Goal: Task Accomplishment & Management: Complete application form

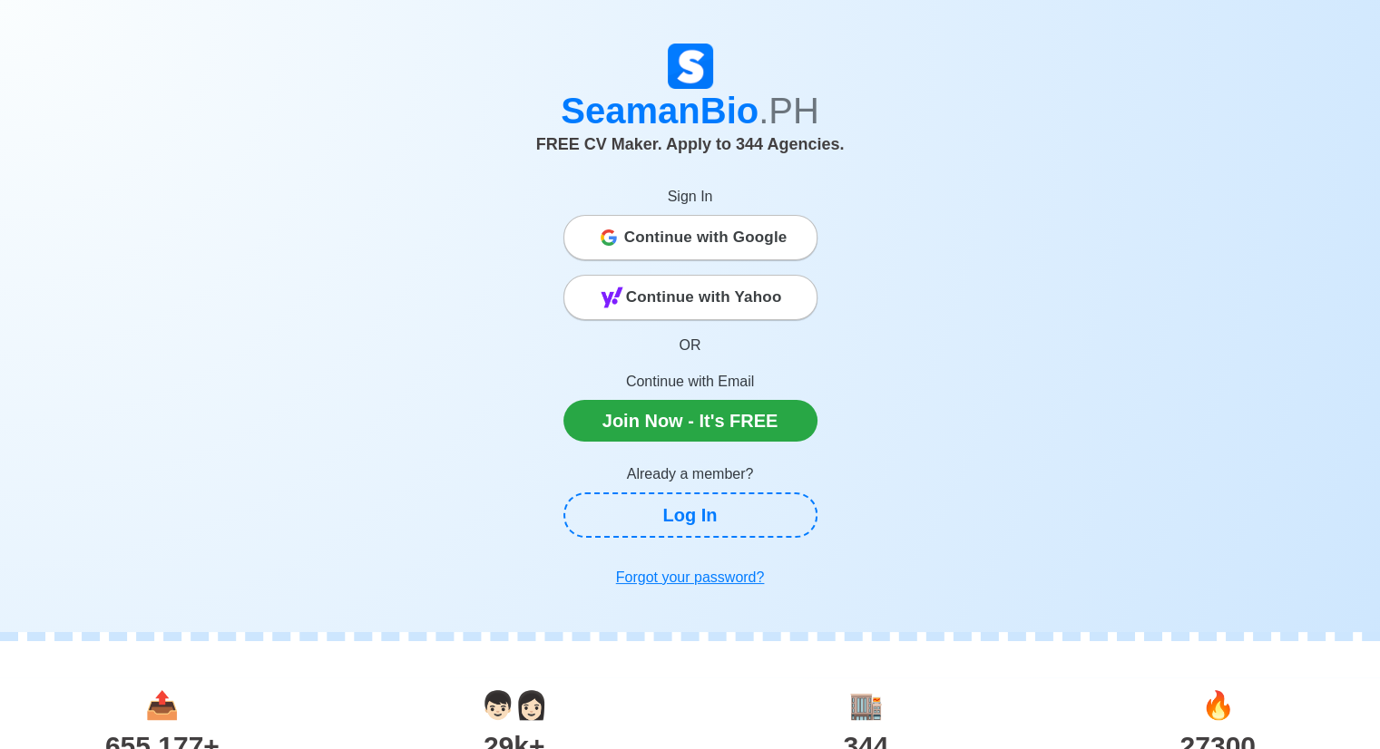
click at [736, 301] on span "Continue with Yahoo" at bounding box center [704, 297] width 156 height 36
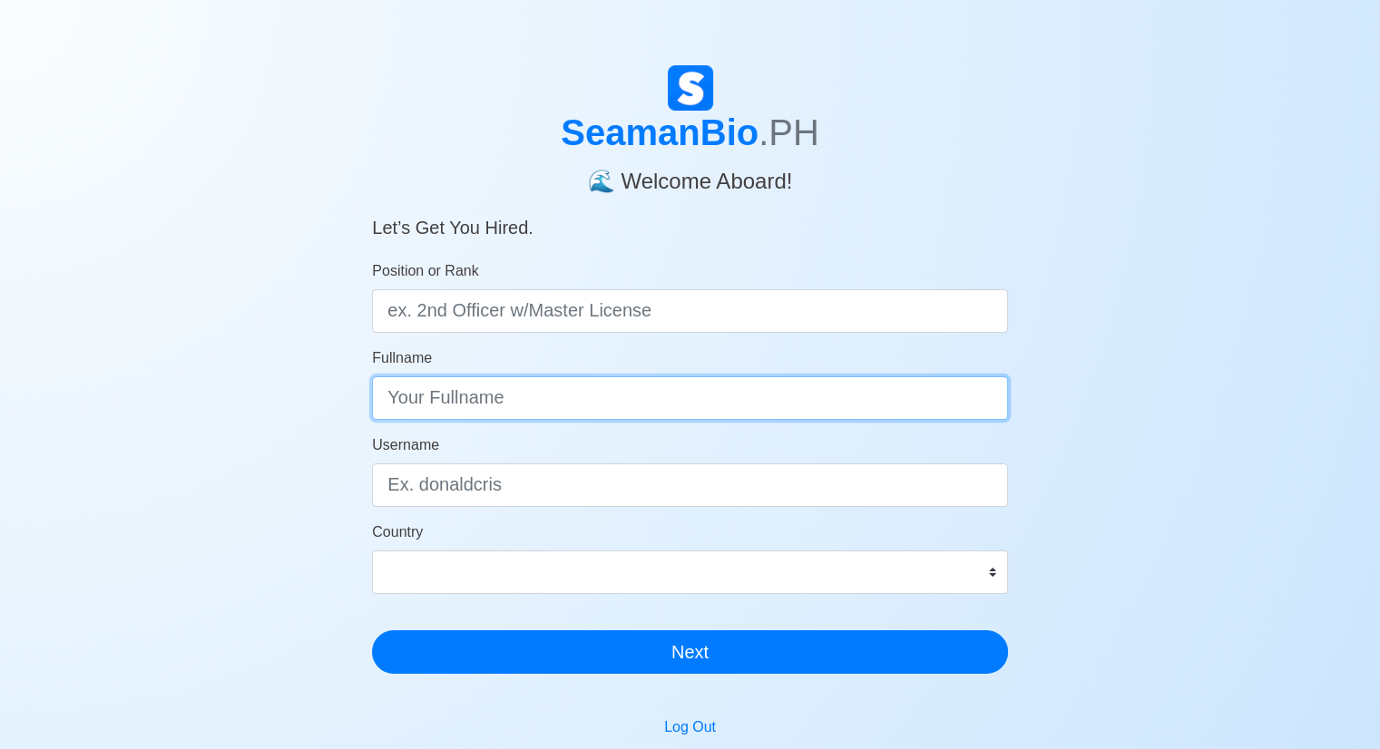
click at [475, 399] on input "Fullname" at bounding box center [690, 398] width 636 height 44
type input "a"
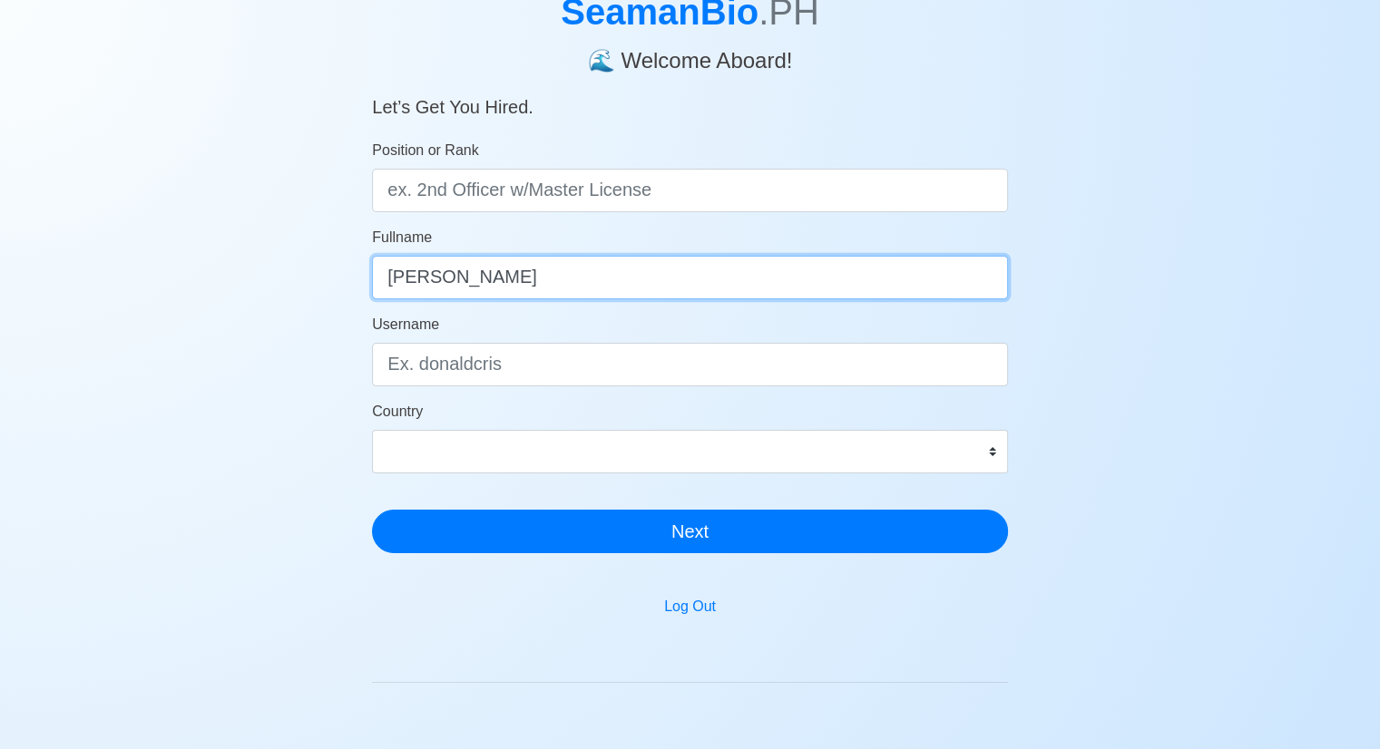
scroll to position [91, 0]
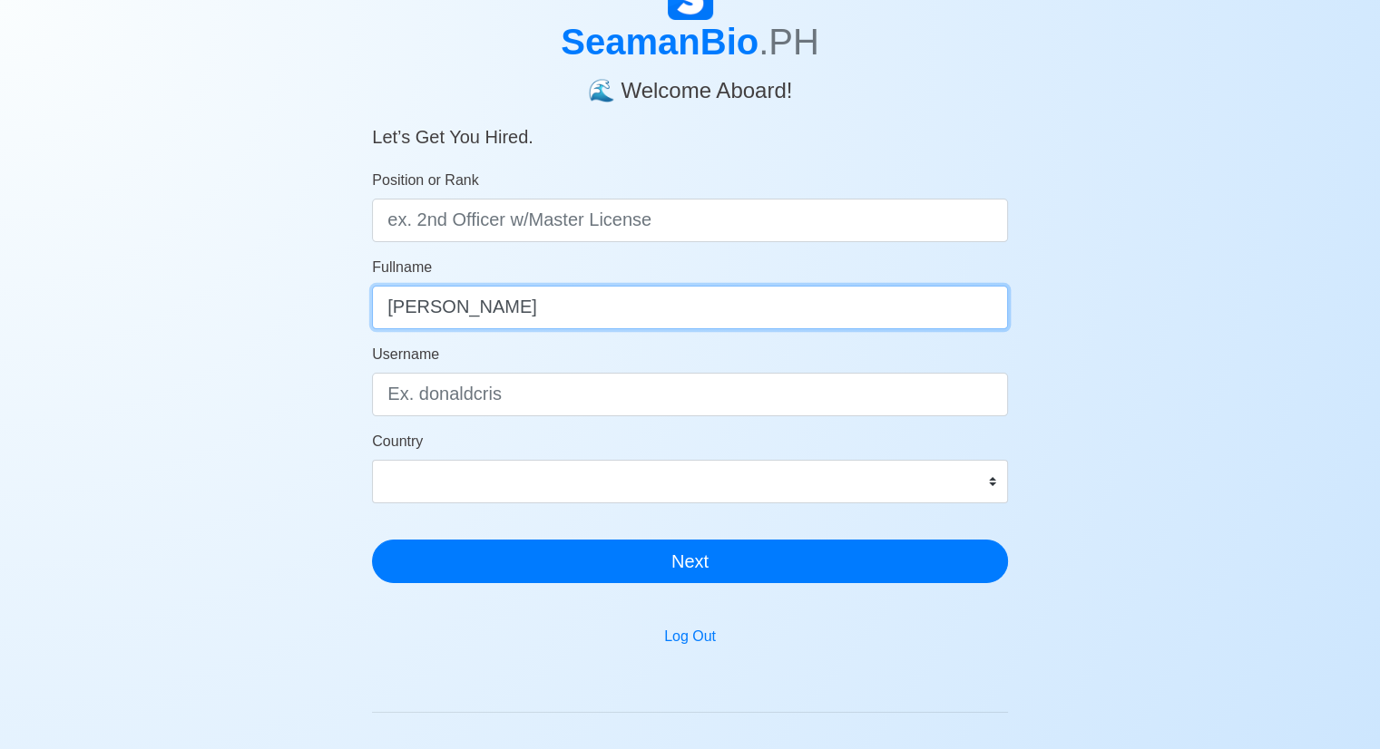
type input "Alexander S. Nuñez"
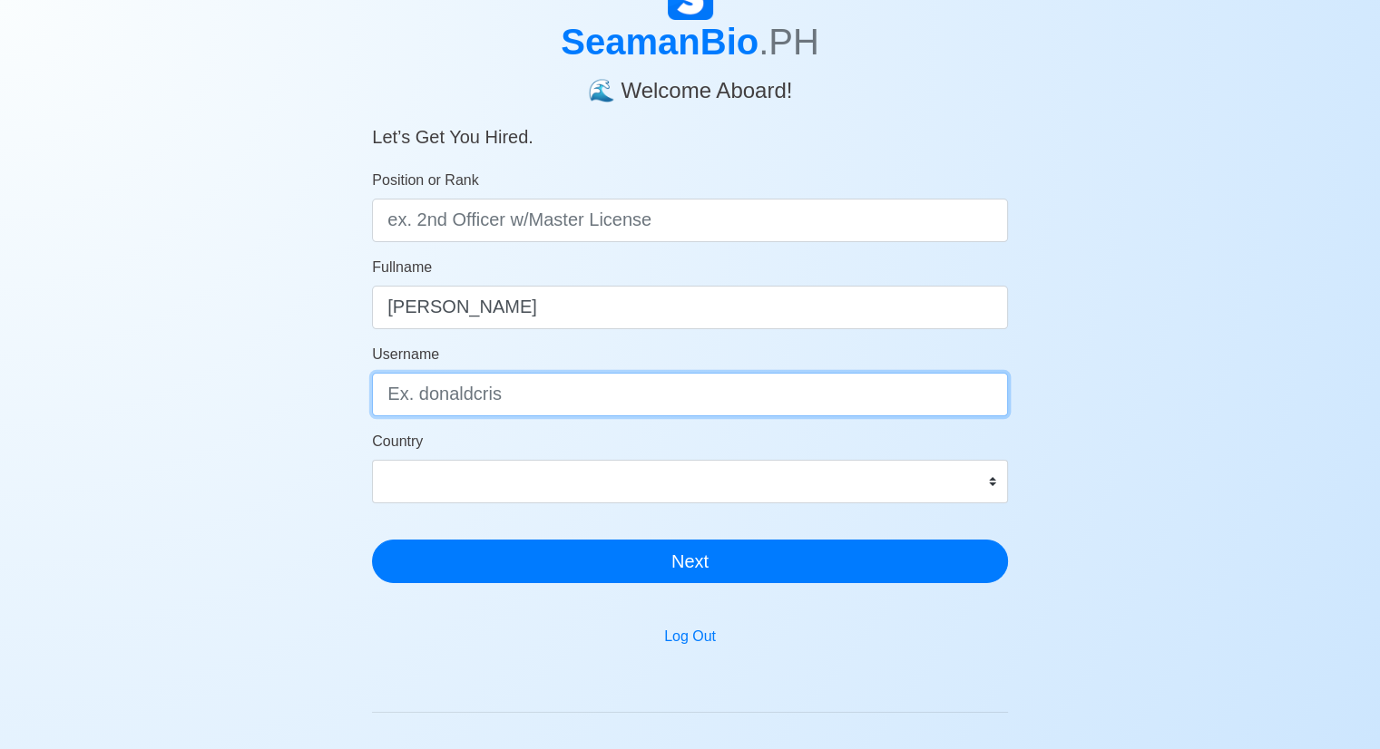
click at [537, 402] on input "Username" at bounding box center [690, 395] width 636 height 44
type input "Babykidz"
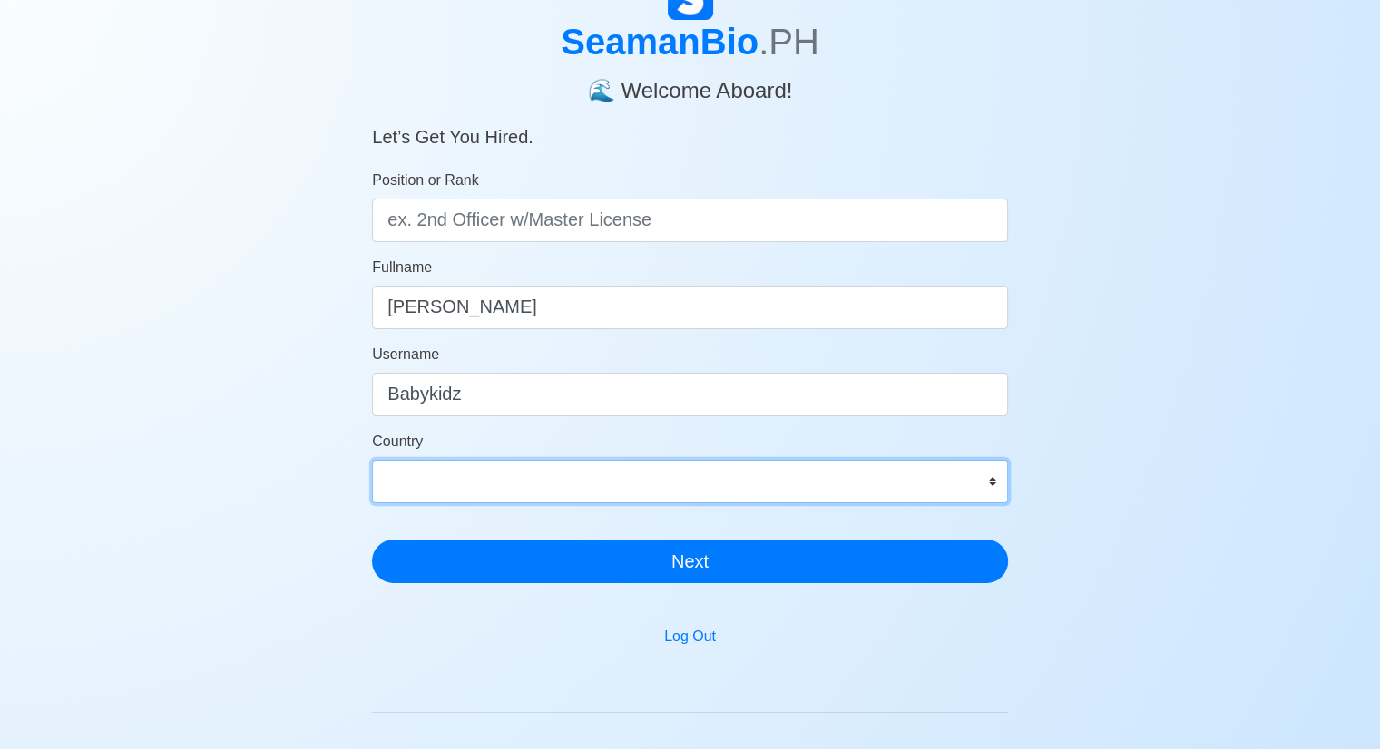
click at [993, 484] on select "Afghanistan Åland Islands Albania Algeria American Samoa Andorra Angola Anguill…" at bounding box center [690, 482] width 636 height 44
select select "PH"
click at [372, 460] on select "Afghanistan Åland Islands Albania Algeria American Samoa Andorra Angola Anguill…" at bounding box center [690, 482] width 636 height 44
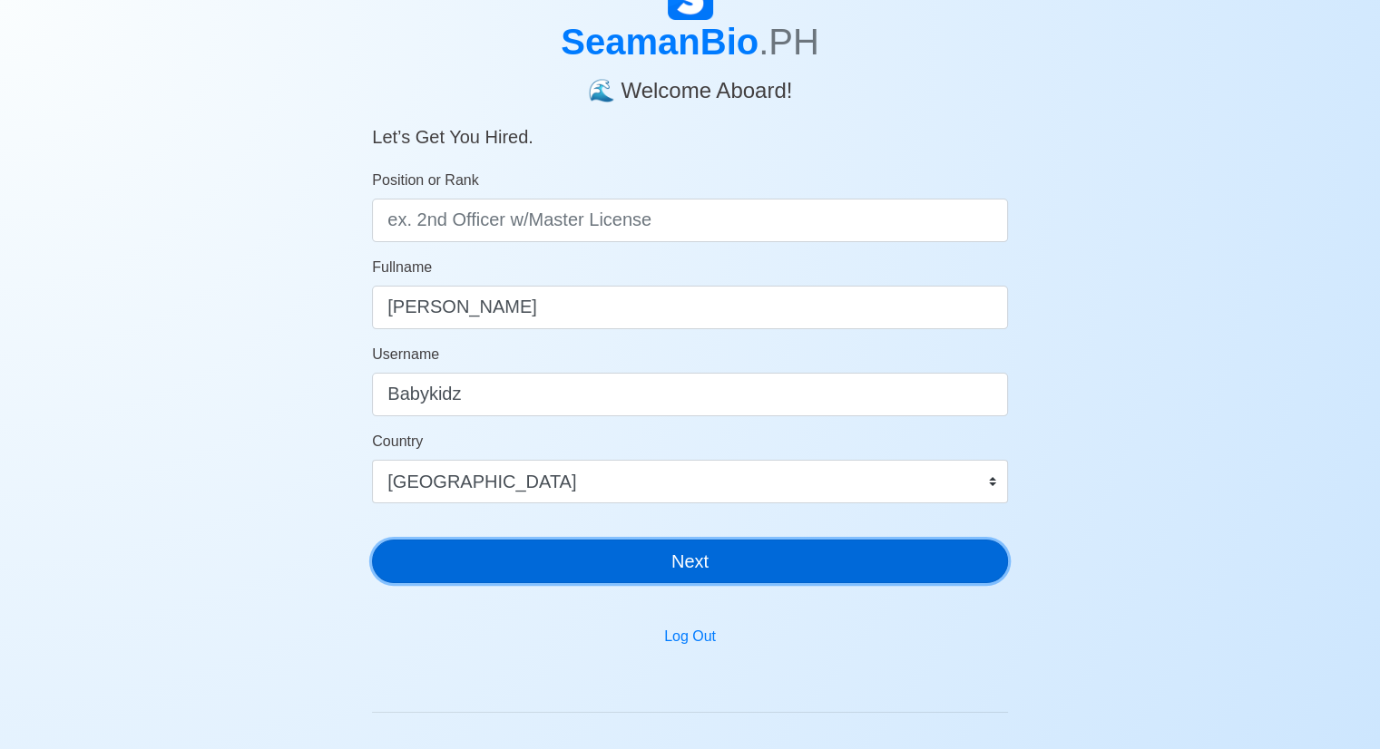
click at [650, 562] on button "Next" at bounding box center [690, 562] width 636 height 44
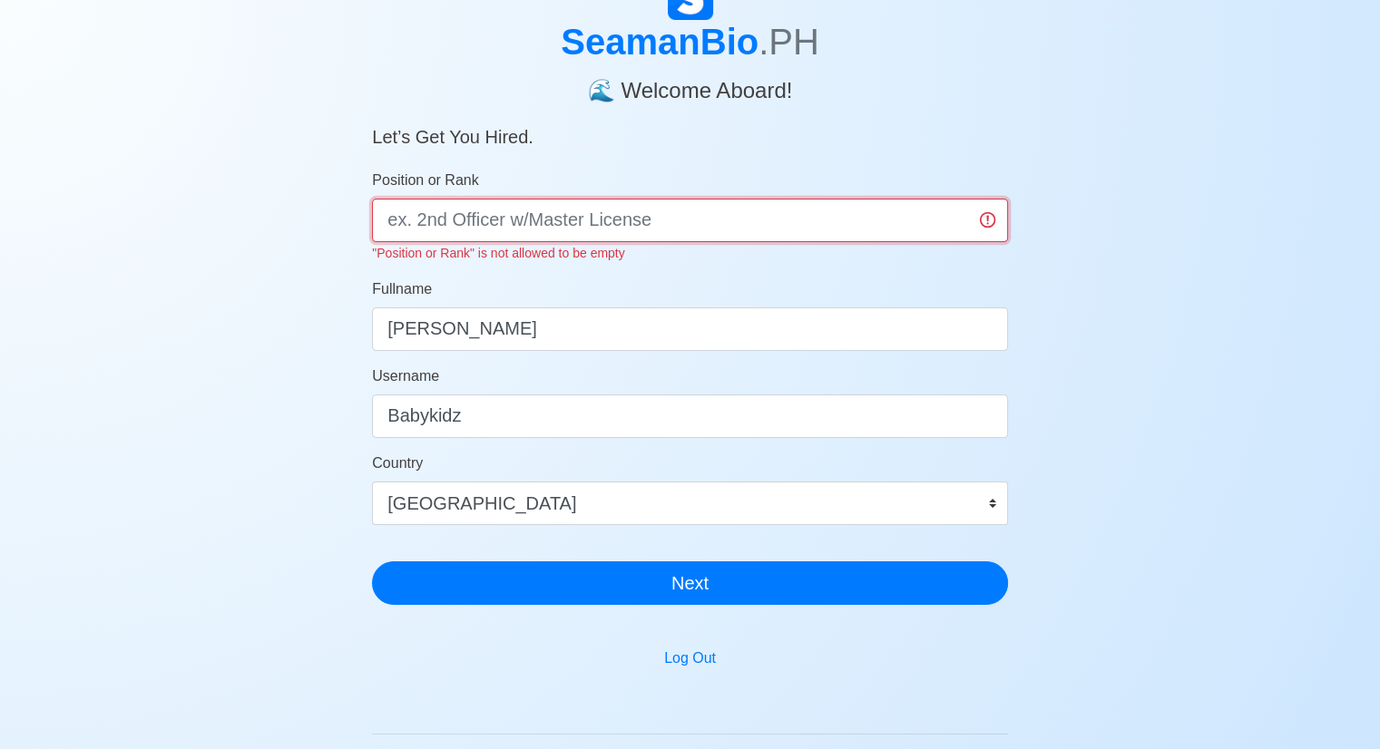
click at [680, 226] on input "Position or Rank" at bounding box center [690, 221] width 636 height 44
type input "e"
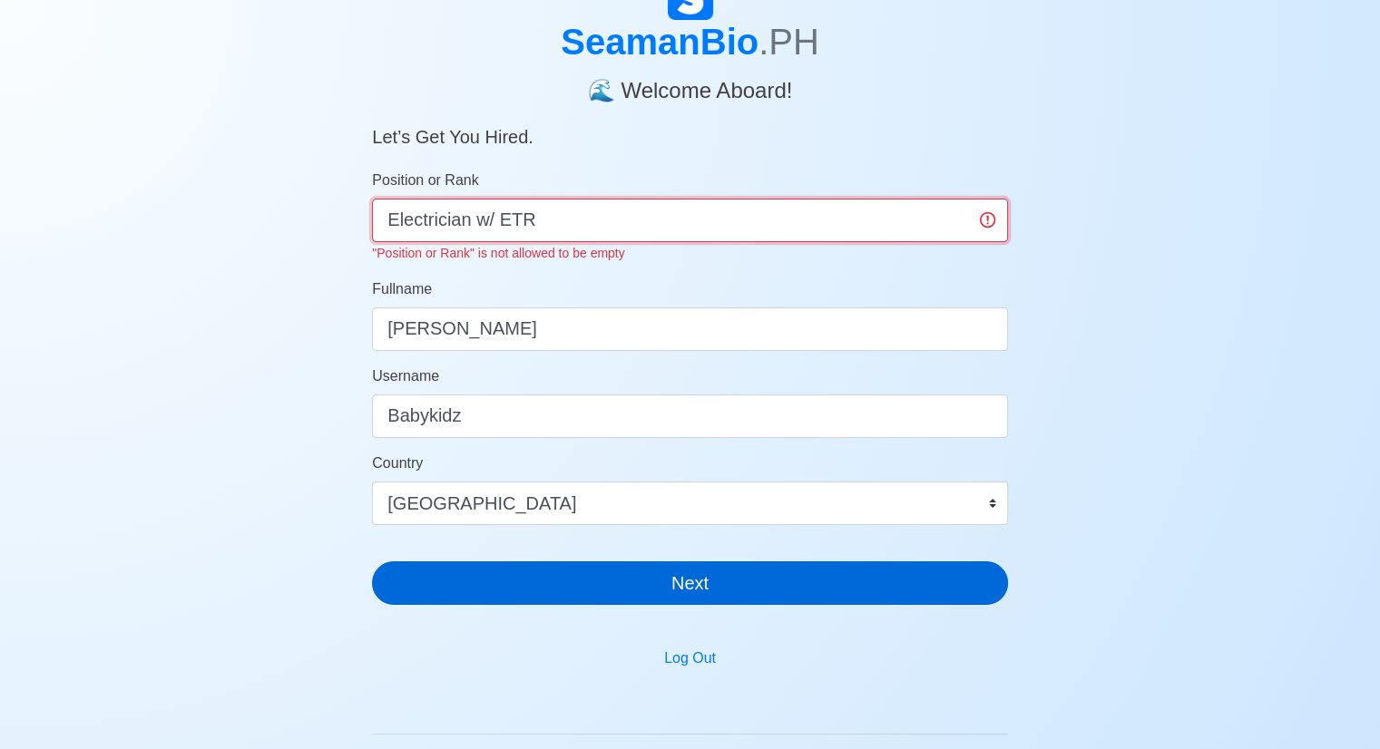
type input "Electrician w/ ETR"
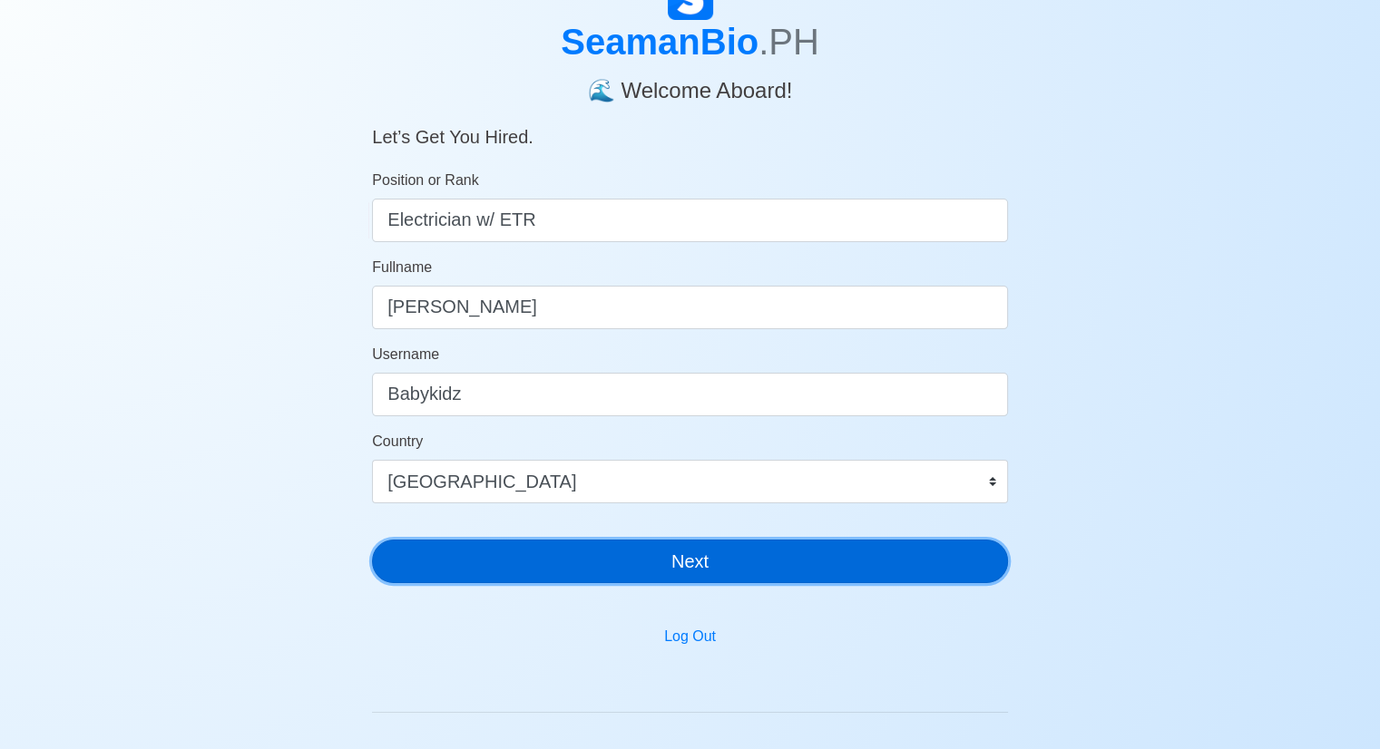
click at [937, 587] on div "SeamanBio .PH 🌊 Welcome Aboard! Let’s Get You Hired. Position or Rank Electrici…" at bounding box center [690, 286] width 636 height 623
click at [677, 557] on button "Next" at bounding box center [690, 562] width 636 height 44
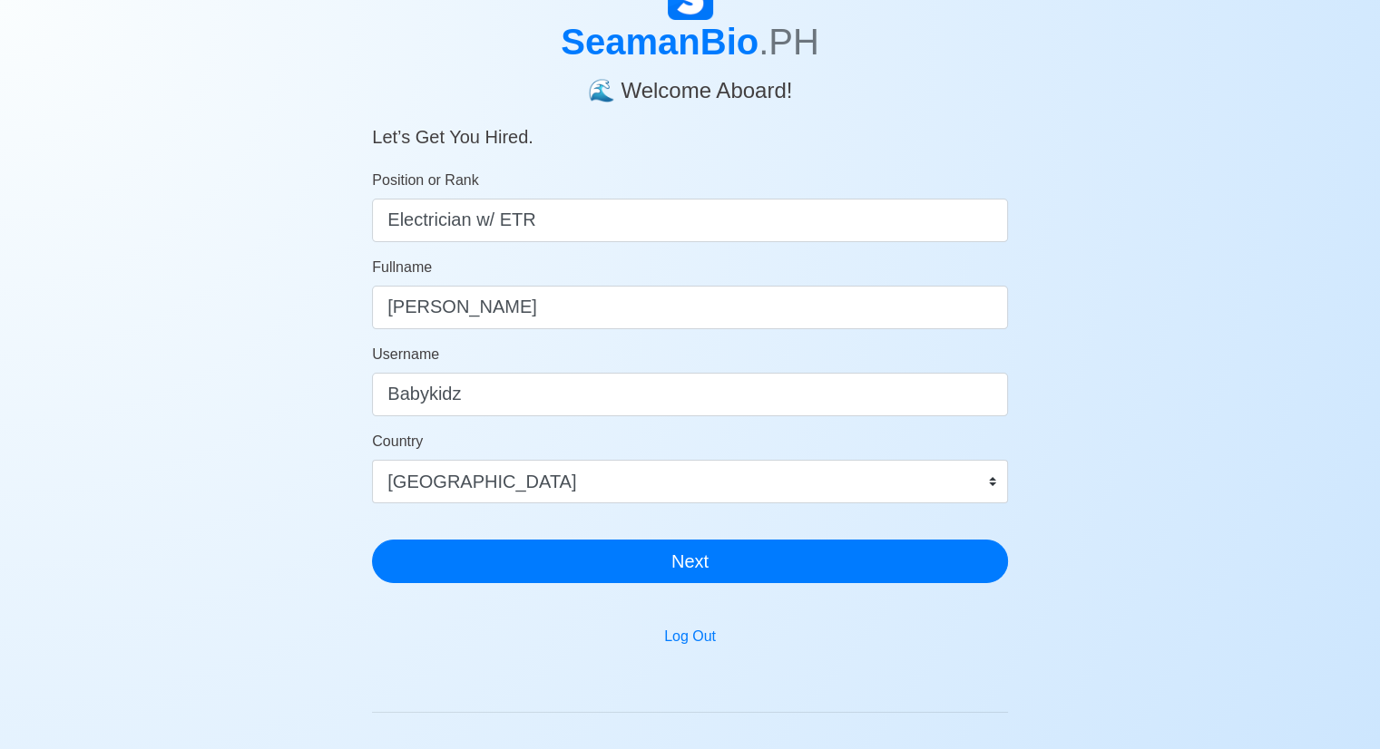
scroll to position [22, 0]
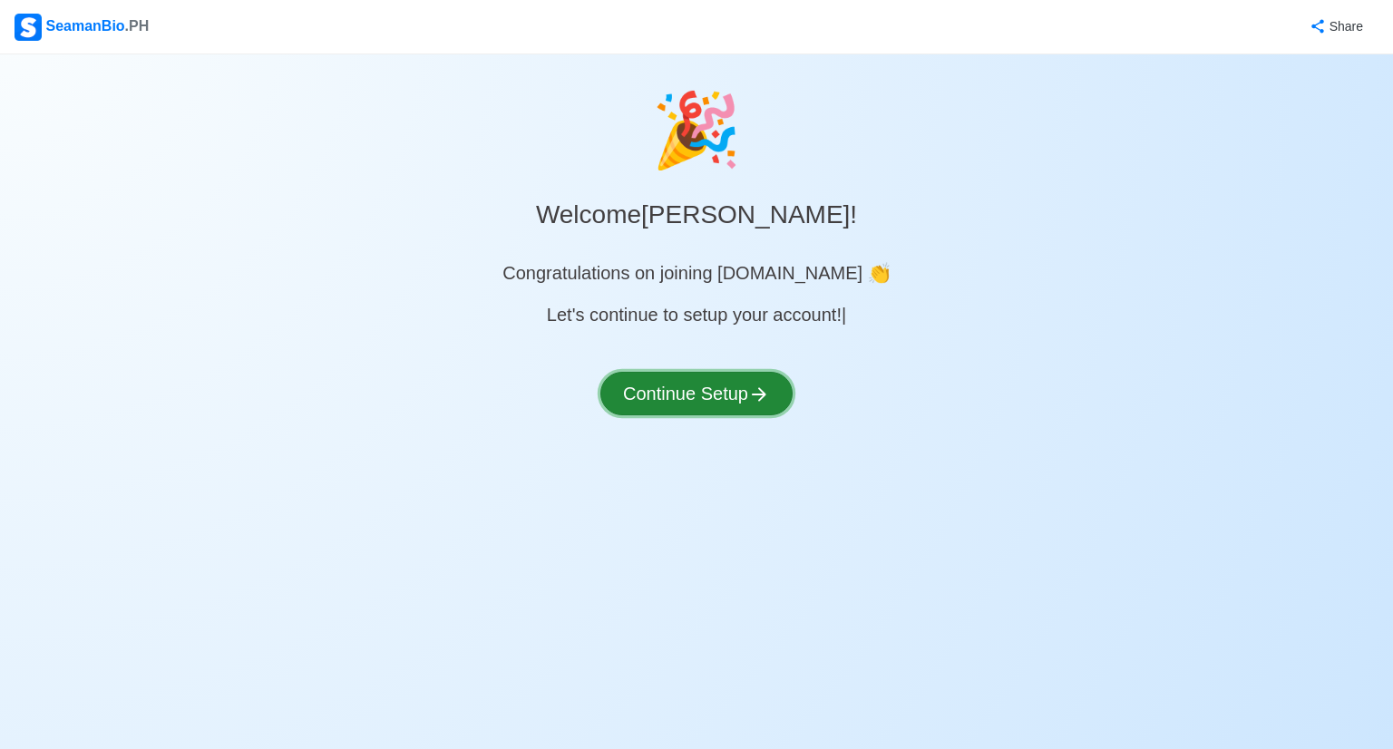
click at [745, 398] on button "Continue Setup" at bounding box center [697, 394] width 192 height 44
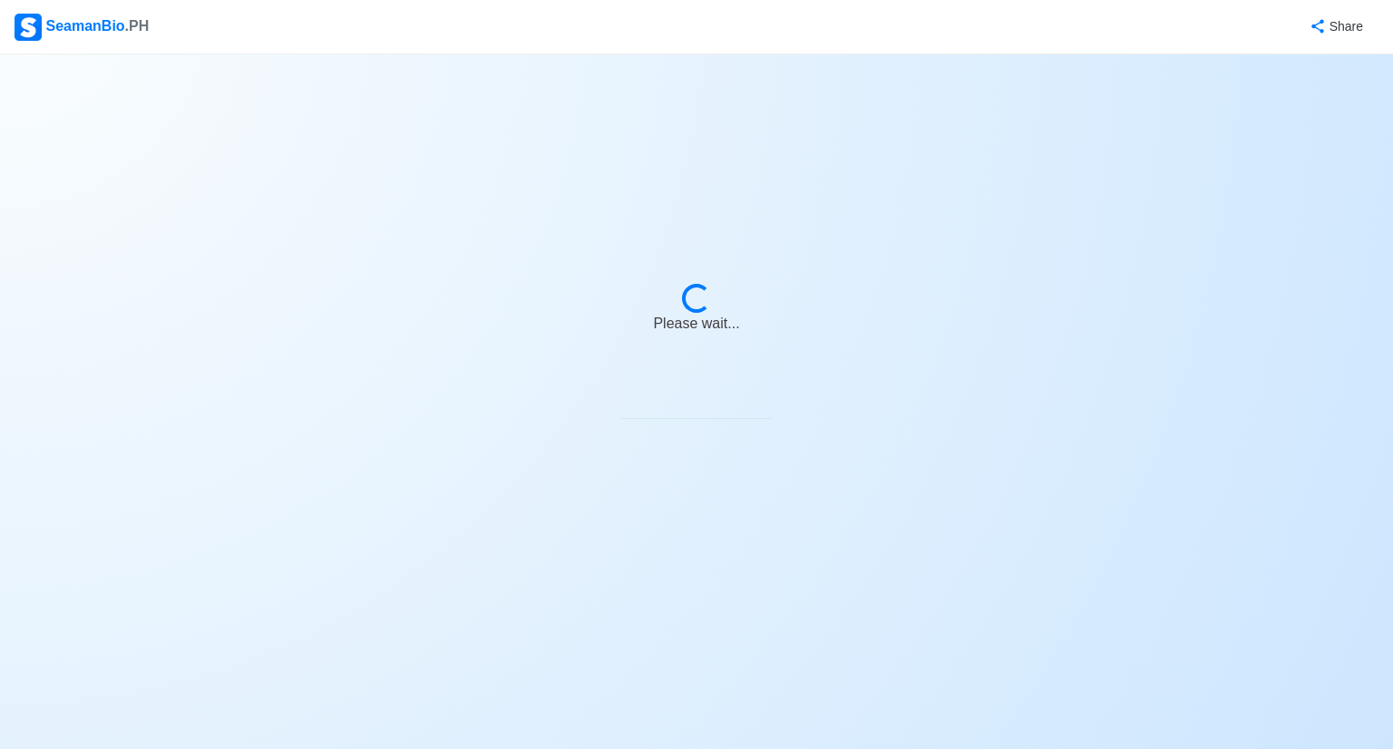
select select "Visible for Hiring"
select select "PH"
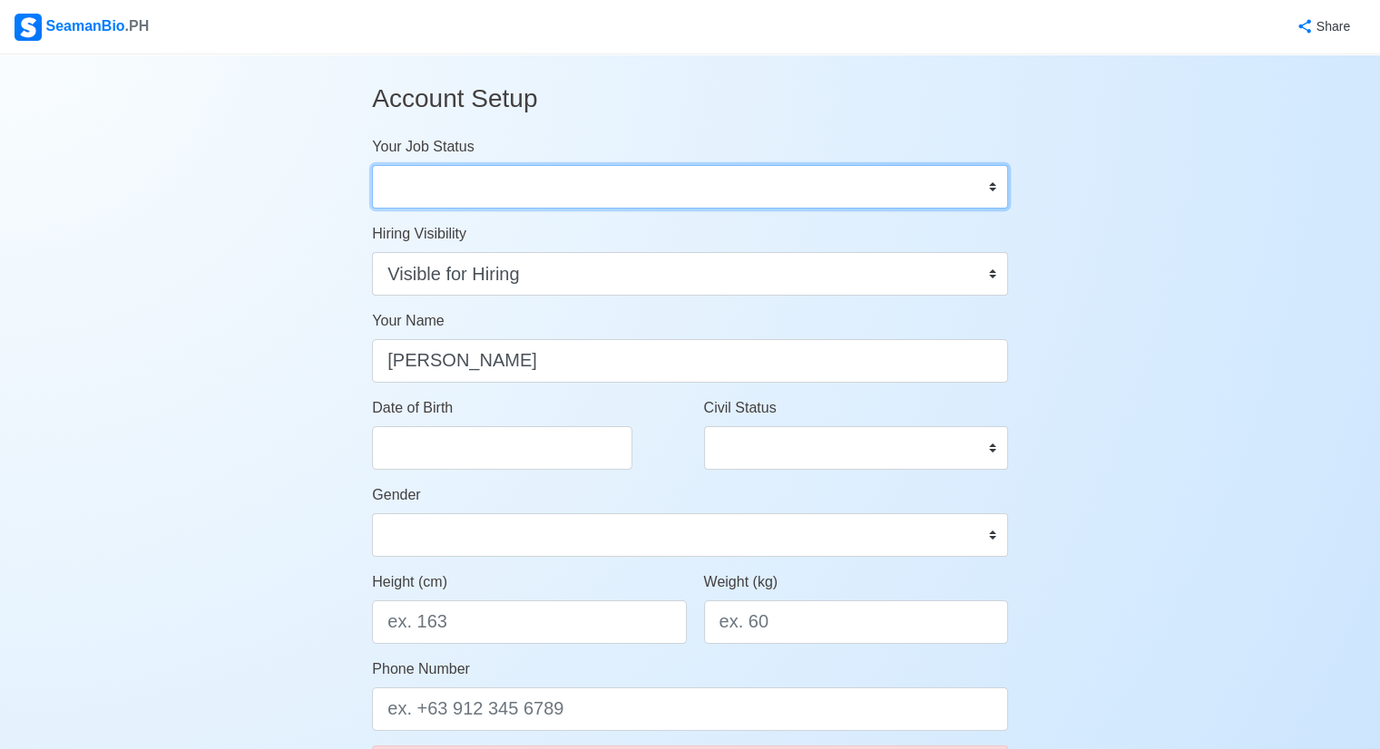
click at [993, 184] on select "Onboard Actively Looking for Job Not Looking for Job" at bounding box center [690, 187] width 636 height 44
select select "Actively Looking for Job"
click at [372, 165] on select "Onboard Actively Looking for Job Not Looking for Job" at bounding box center [690, 187] width 636 height 44
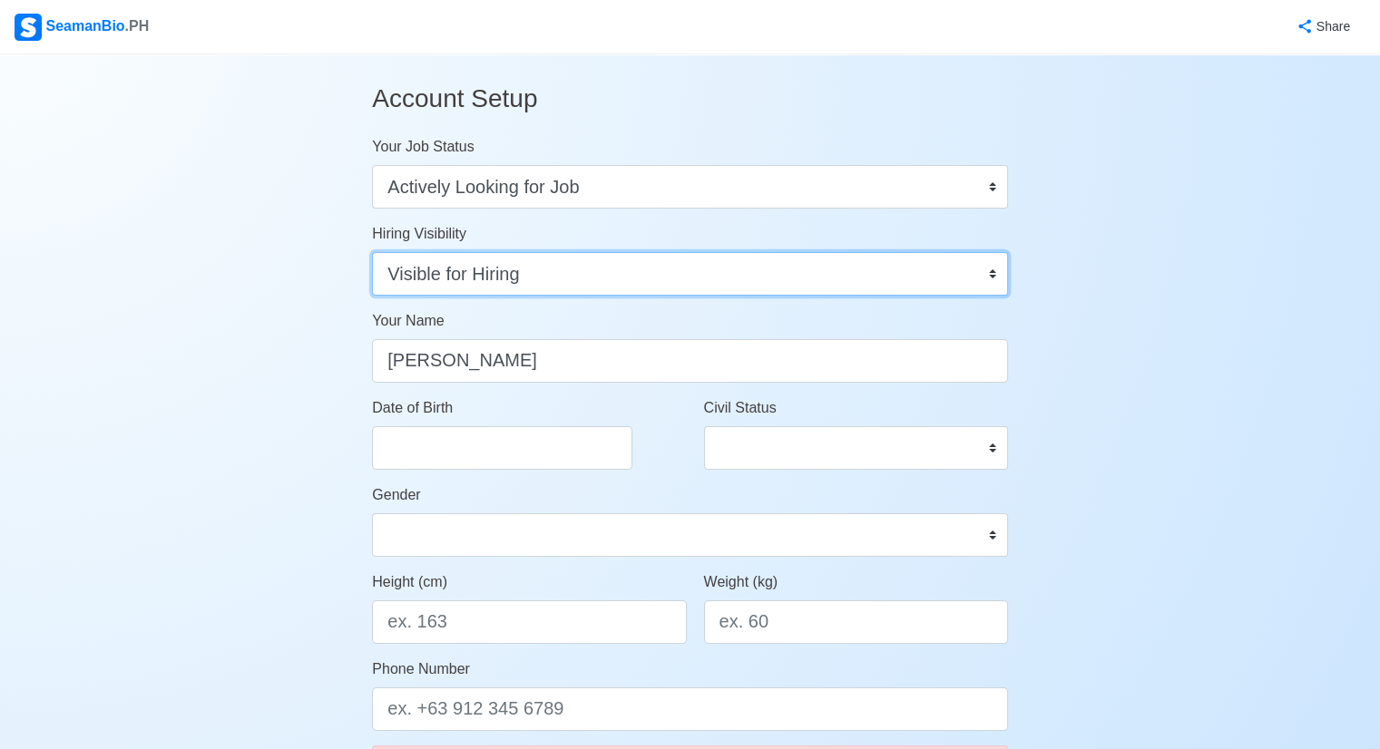
click at [984, 273] on select "Visible for Hiring Not Visible for Hiring" at bounding box center [690, 274] width 636 height 44
click at [372, 252] on select "Visible for Hiring Not Visible for Hiring" at bounding box center [690, 274] width 636 height 44
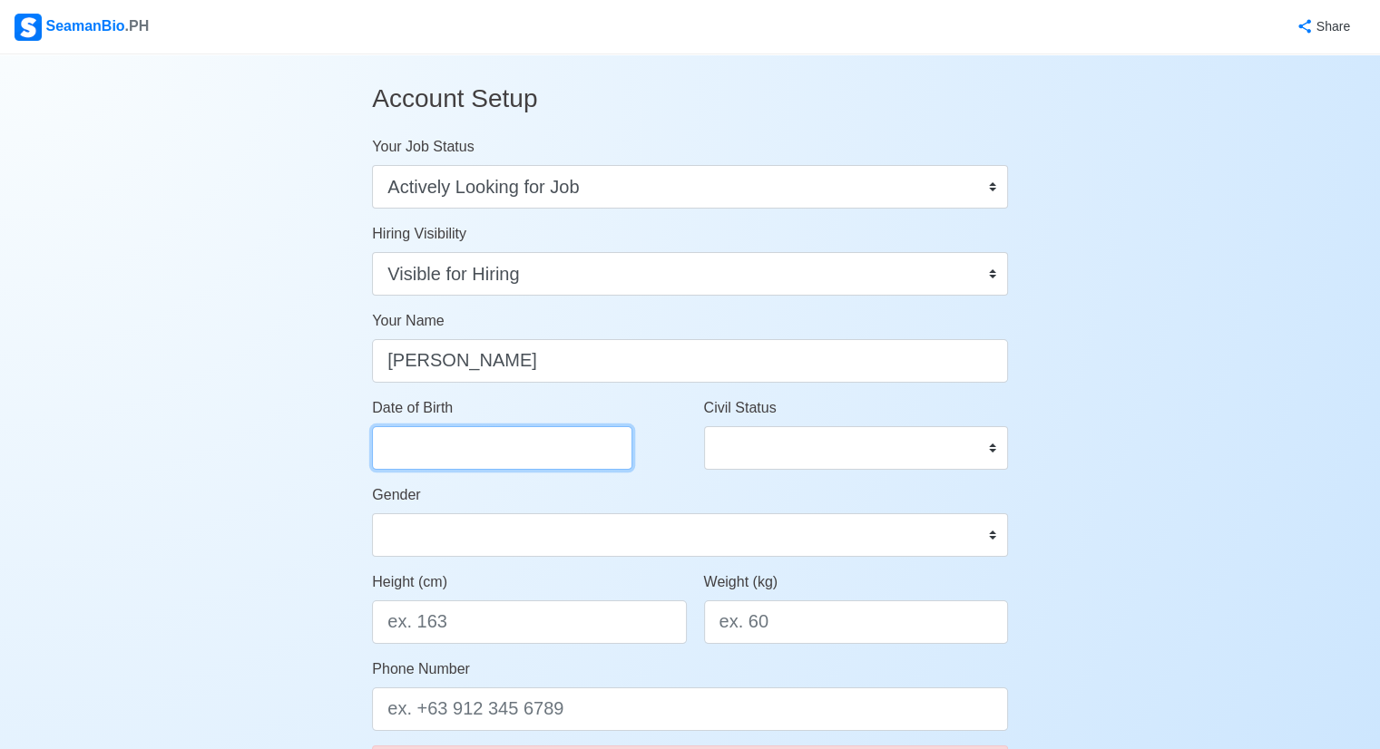
select select "****"
select select "*********"
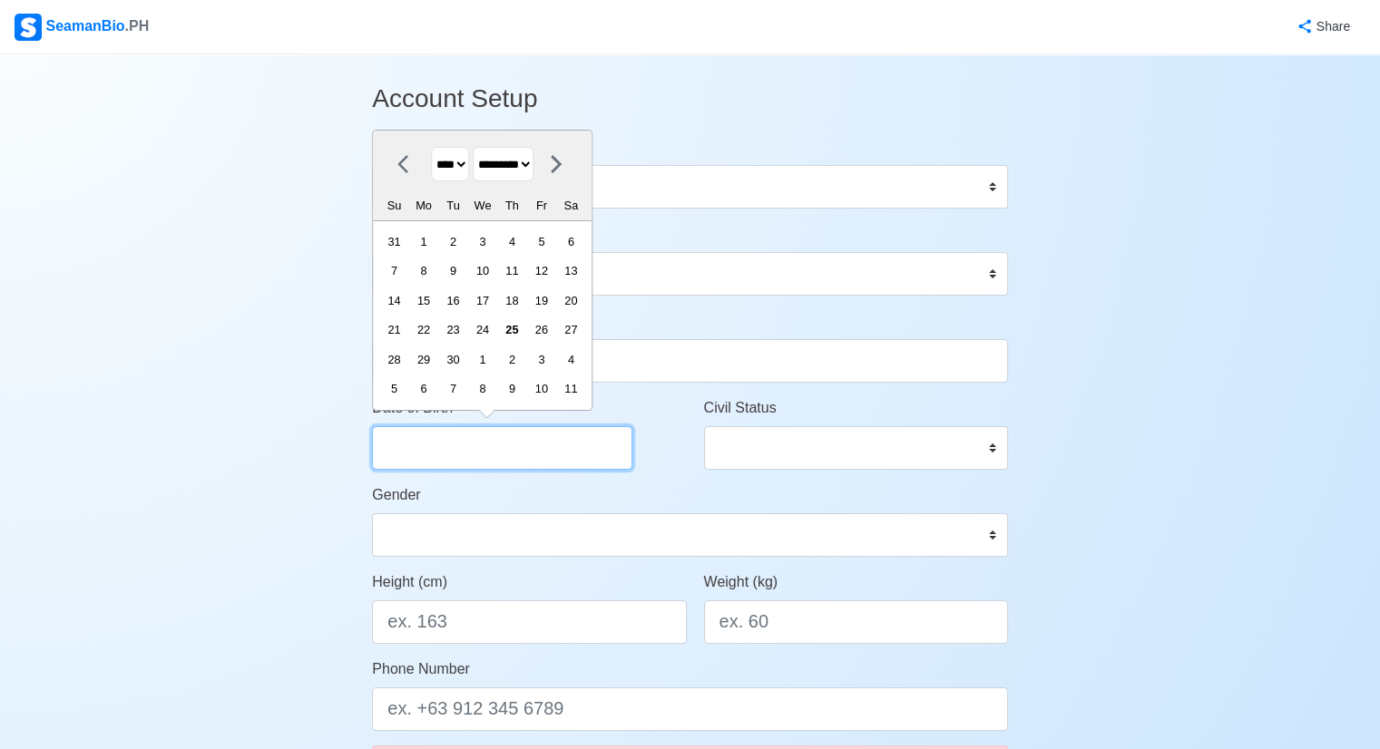
click at [452, 441] on input "Date of Birth" at bounding box center [502, 448] width 260 height 44
click at [464, 169] on select "**** **** **** **** **** **** **** **** **** **** **** **** **** **** **** ****…" at bounding box center [450, 164] width 38 height 35
select select "****"
click at [431, 147] on select "**** **** **** **** **** **** **** **** **** **** **** **** **** **** **** ****…" at bounding box center [450, 164] width 38 height 35
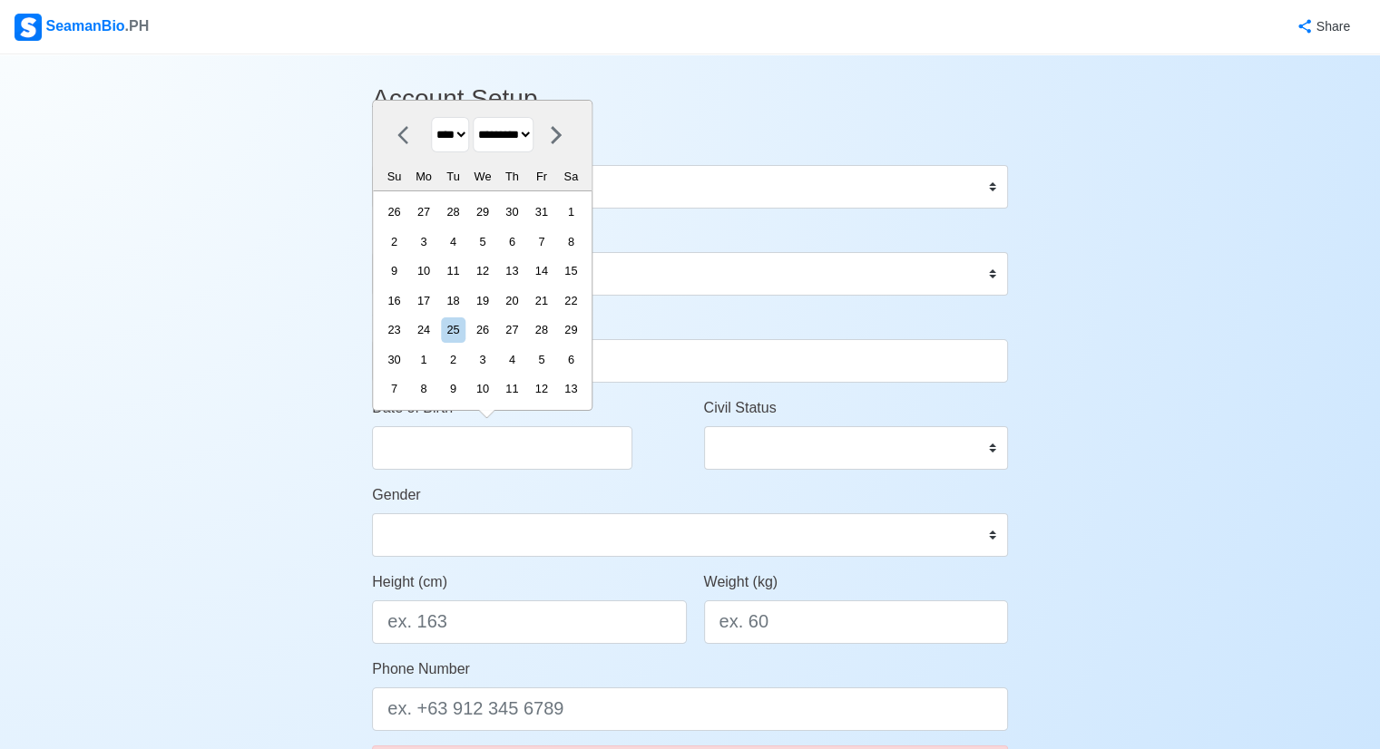
click at [533, 130] on select "******* ******** ***** ***** *** **** **** ****** ********* ******* ******** **…" at bounding box center [503, 134] width 61 height 35
select select "*******"
click at [480, 148] on select "******* ******** ***** ***** *** **** **** ****** ********* ******* ******** **…" at bounding box center [503, 134] width 61 height 35
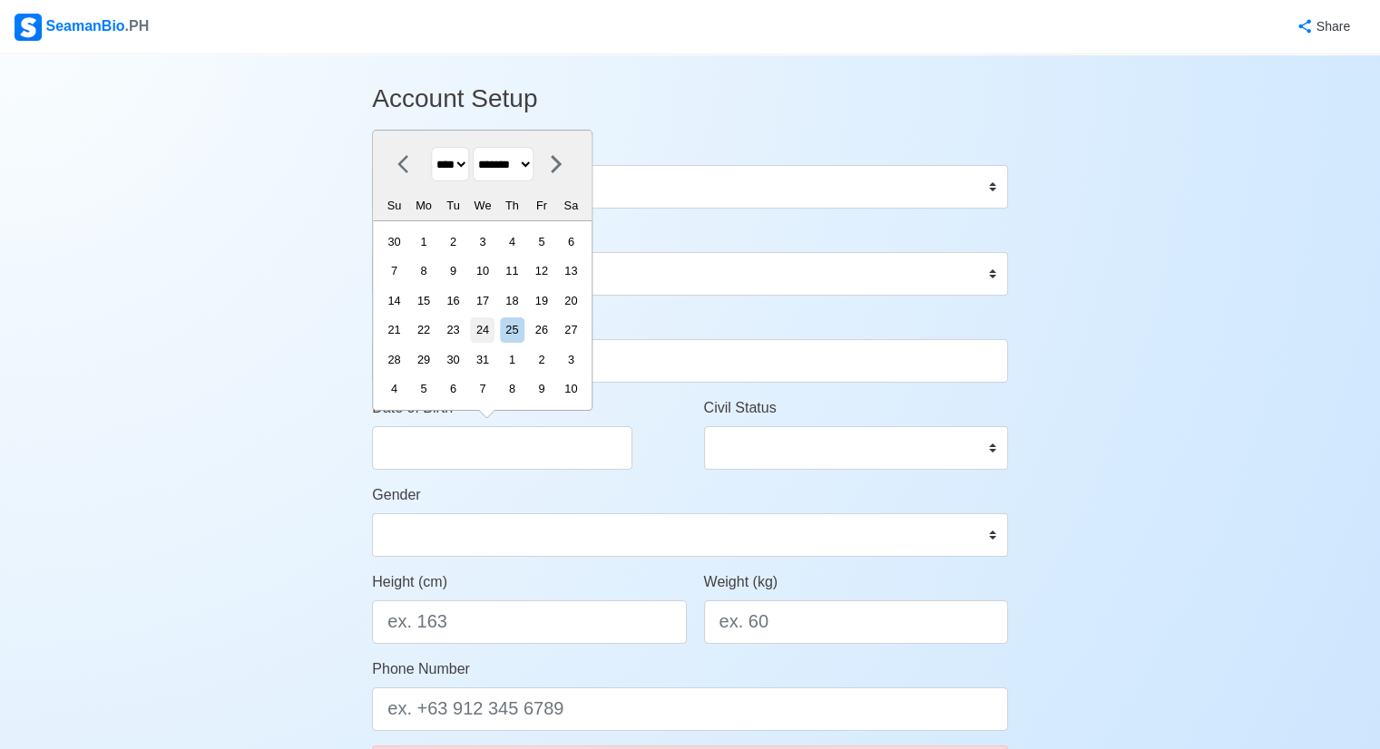
click at [494, 332] on div "24" at bounding box center [482, 330] width 24 height 24
type input "10/24/1990"
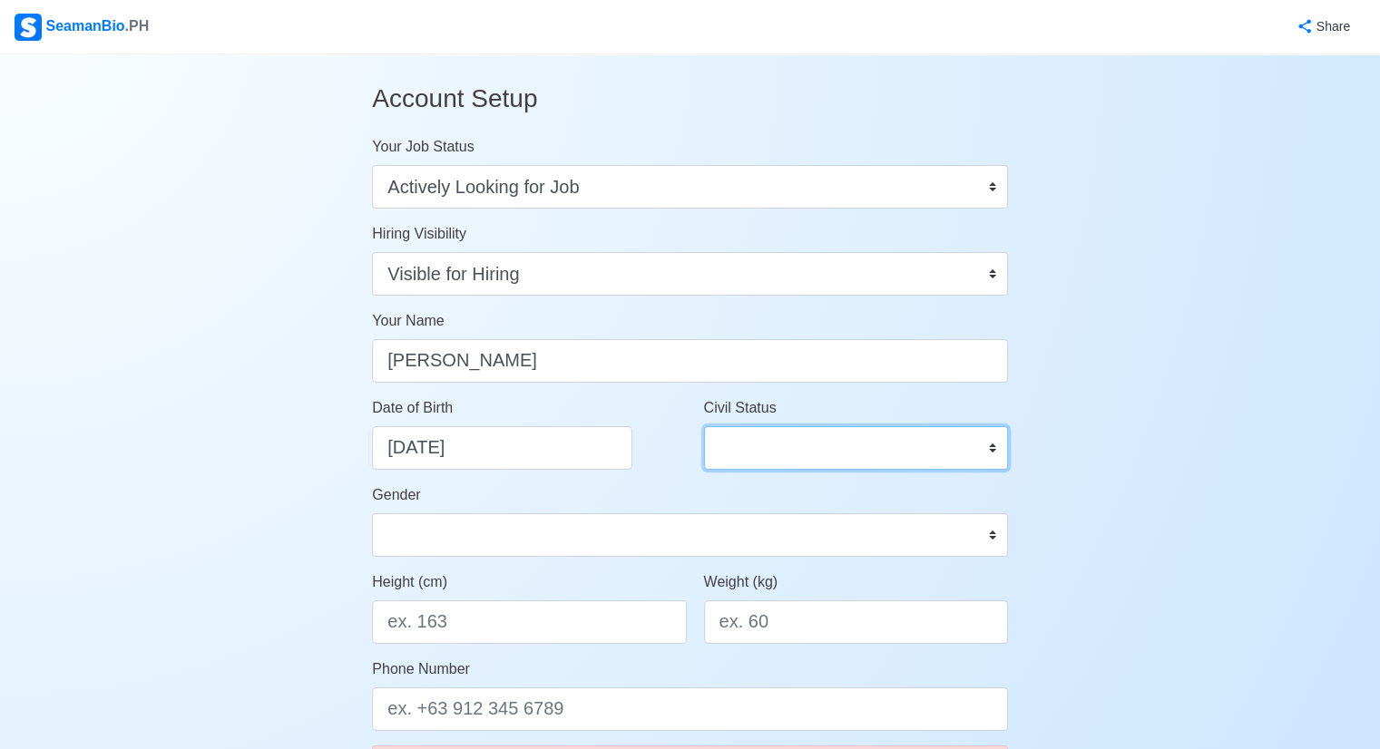
click at [786, 427] on select "Single Married Widowed Separated" at bounding box center [856, 448] width 304 height 44
select select "Married"
click at [704, 426] on select "Single Married Widowed Separated" at bounding box center [856, 448] width 304 height 44
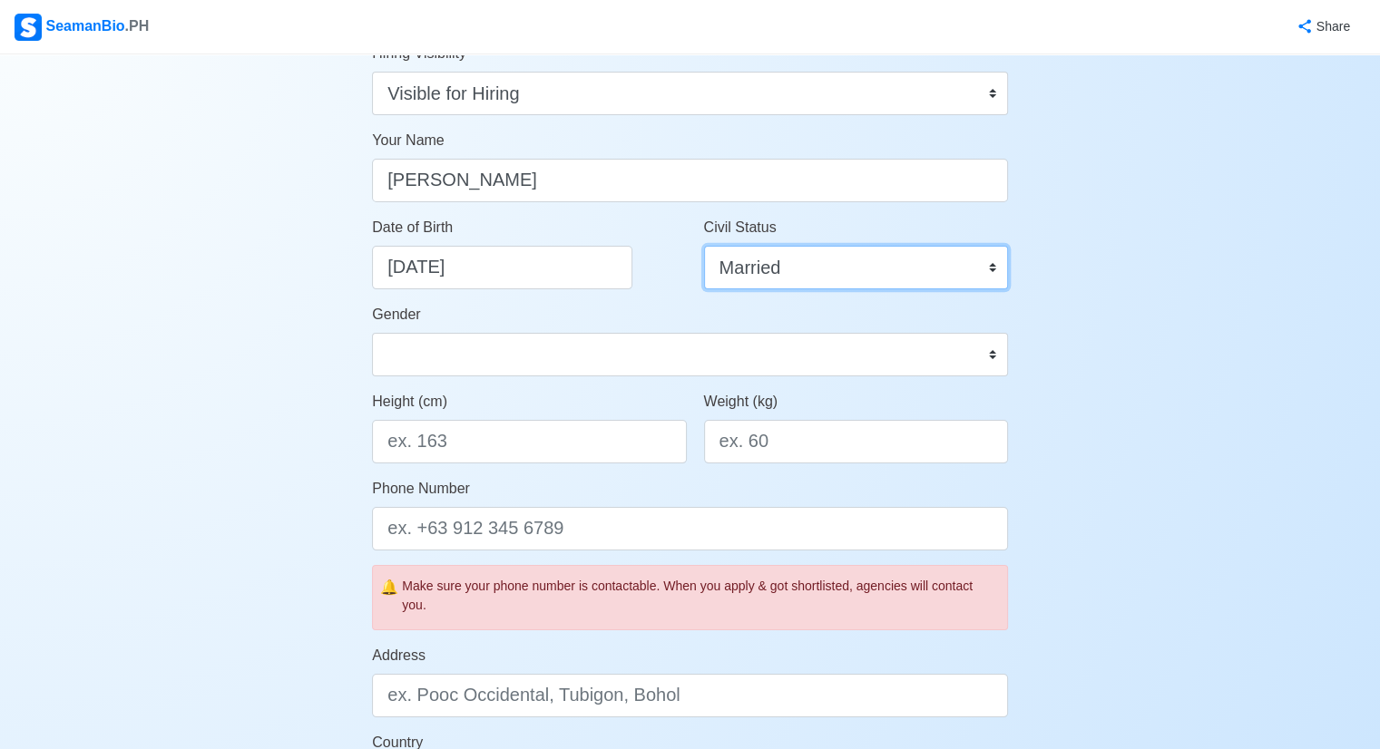
scroll to position [181, 0]
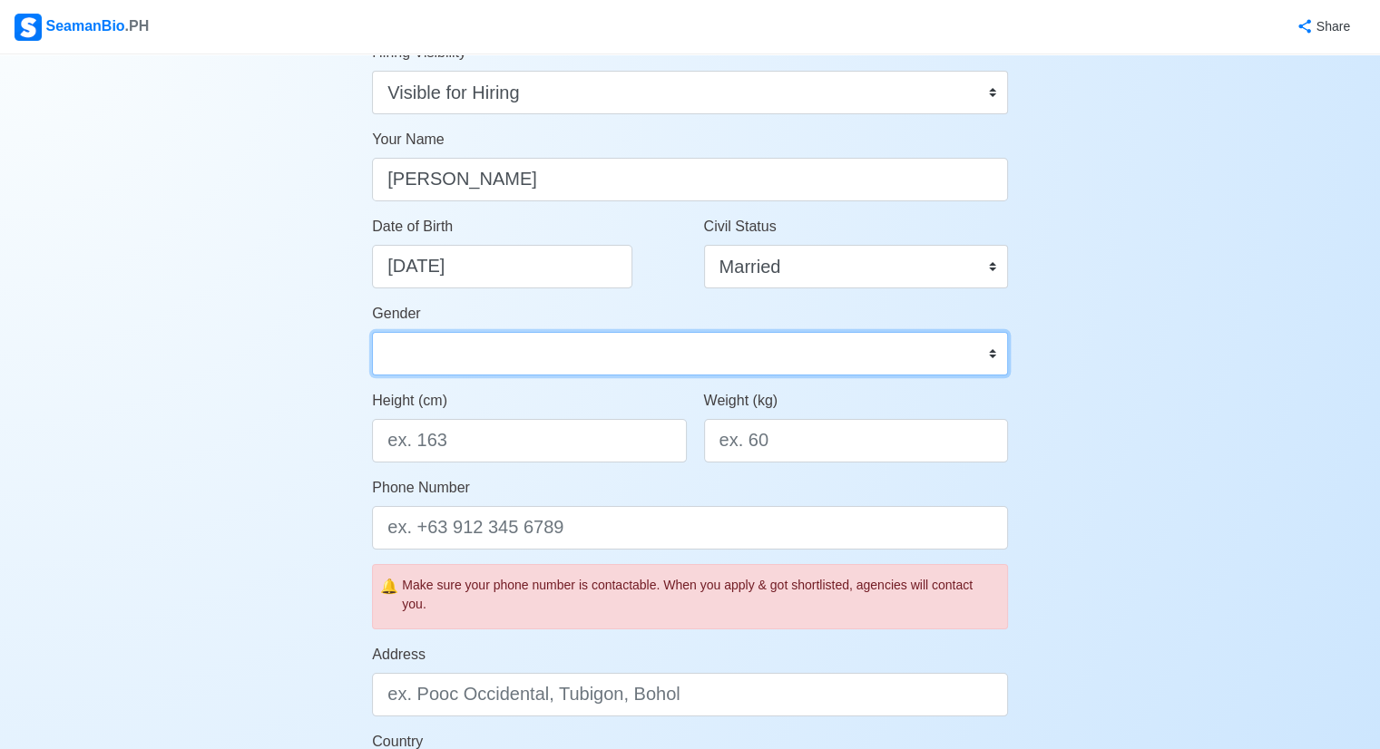
click at [976, 355] on select "Male Female" at bounding box center [690, 354] width 636 height 44
select select "Male"
click at [372, 332] on select "Male Female" at bounding box center [690, 354] width 636 height 44
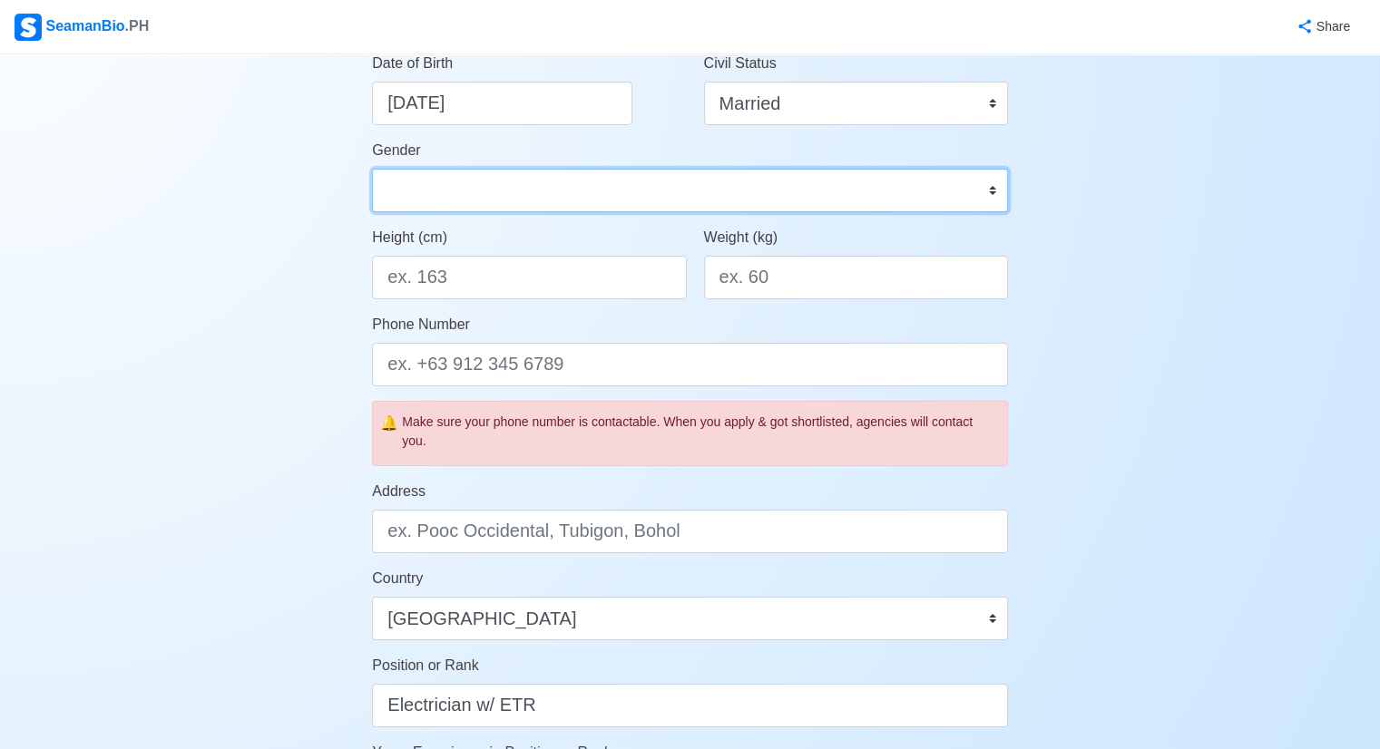
scroll to position [363, 0]
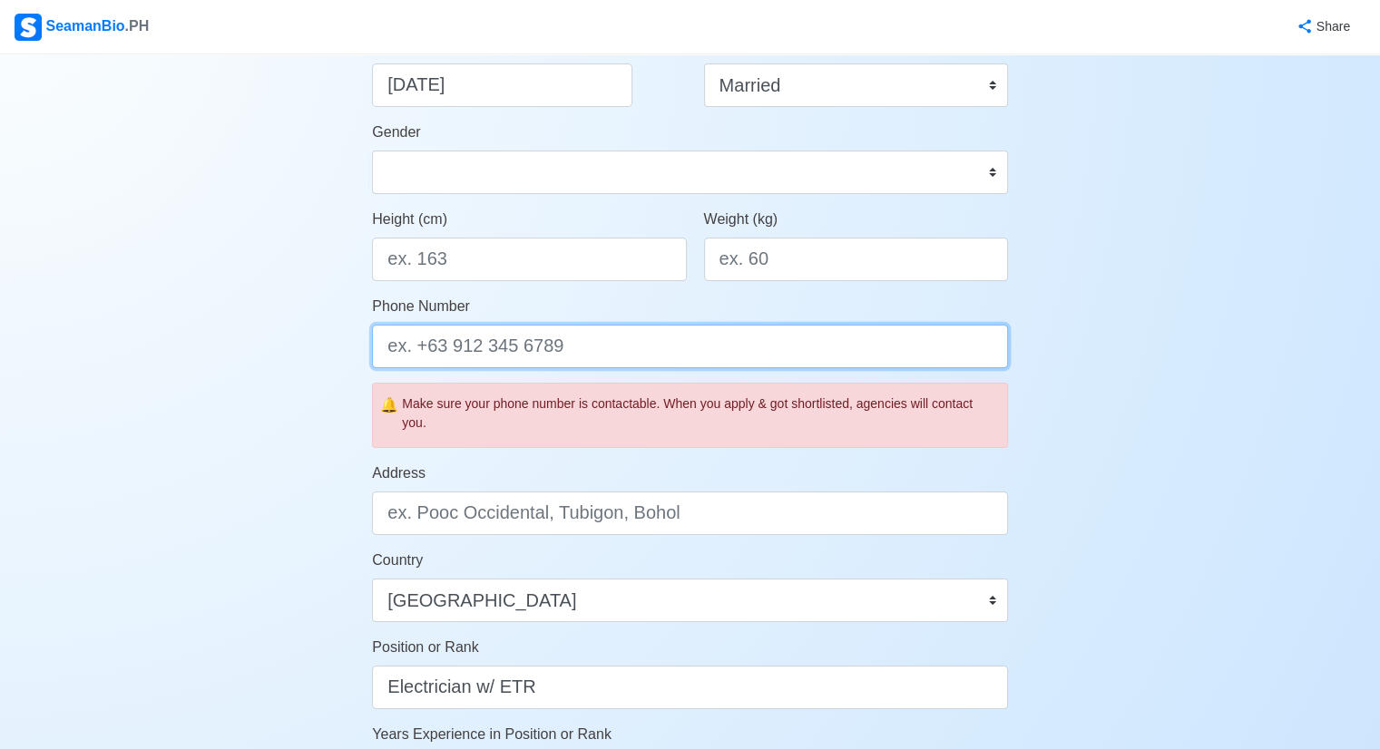
click at [576, 353] on input "Phone Number" at bounding box center [690, 347] width 636 height 44
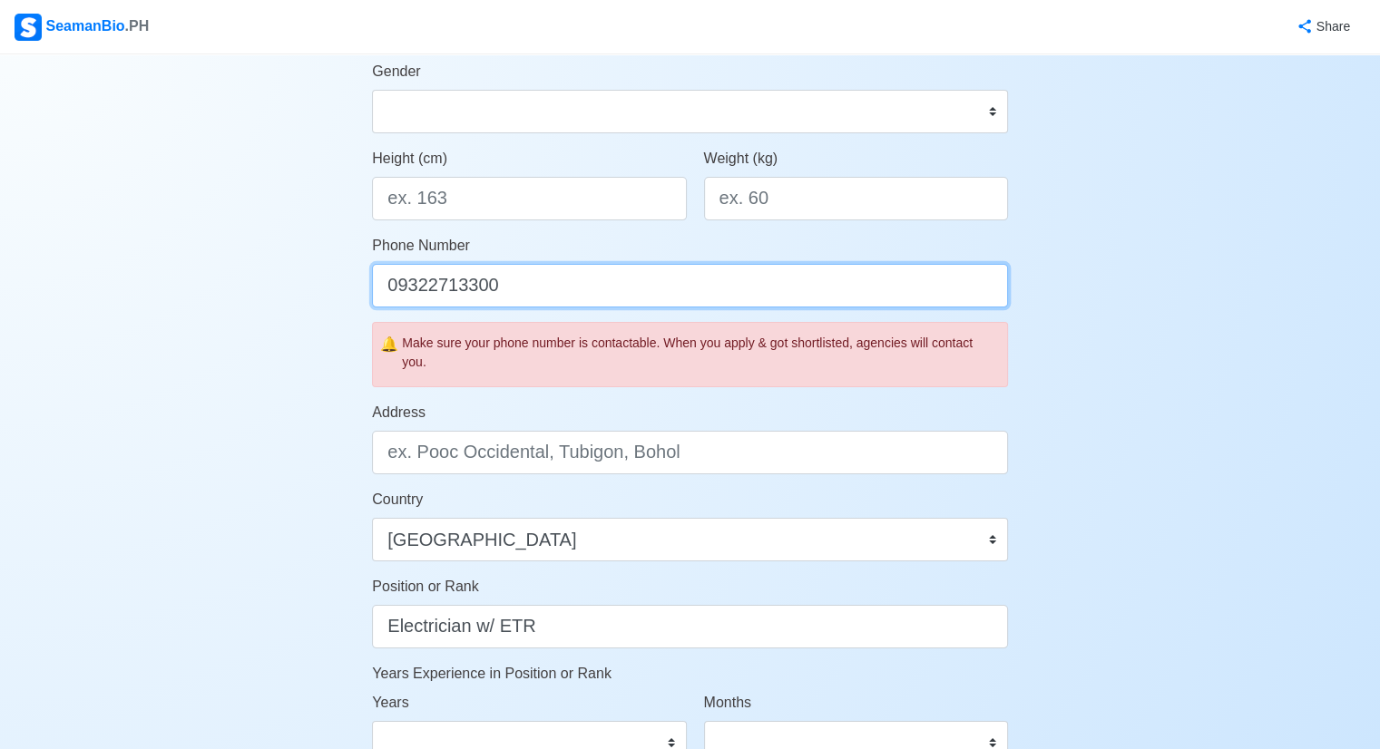
scroll to position [454, 0]
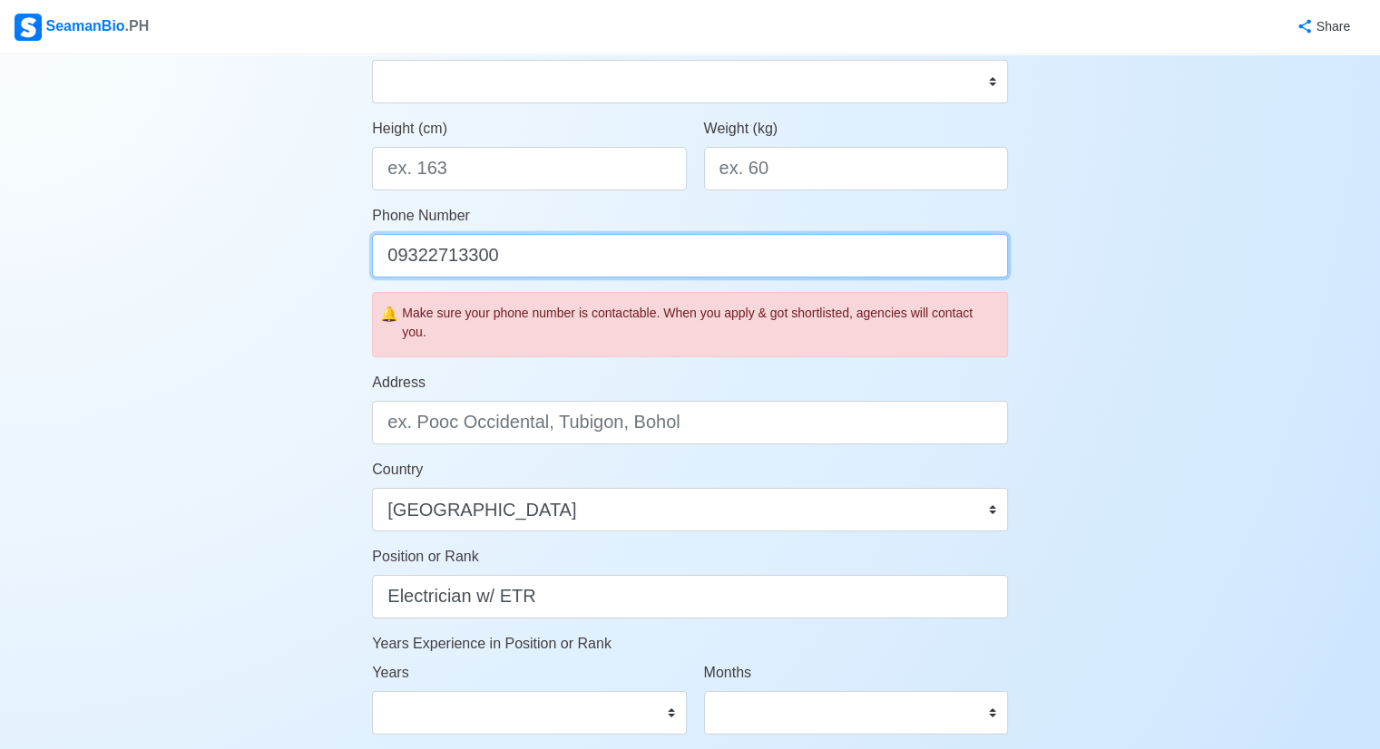
type input "09322713300"
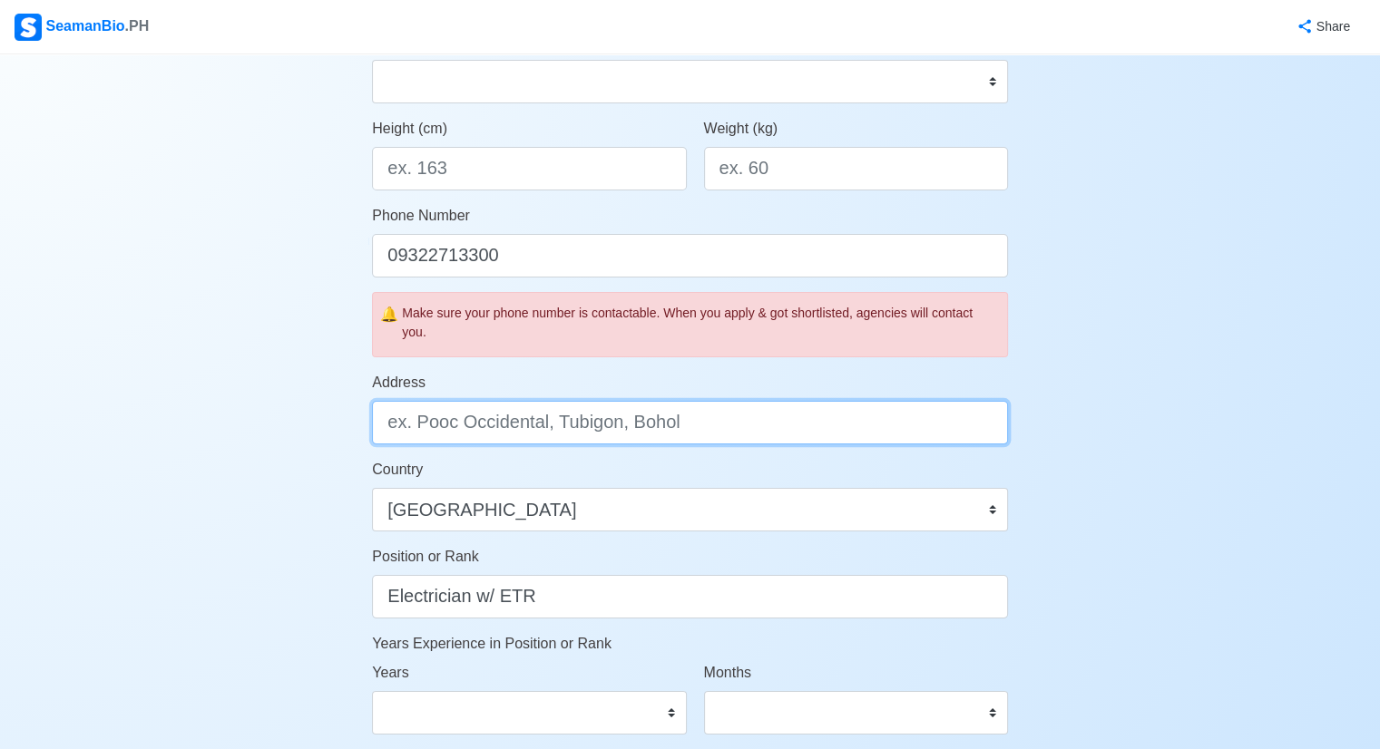
click at [679, 422] on input "Address" at bounding box center [690, 423] width 636 height 44
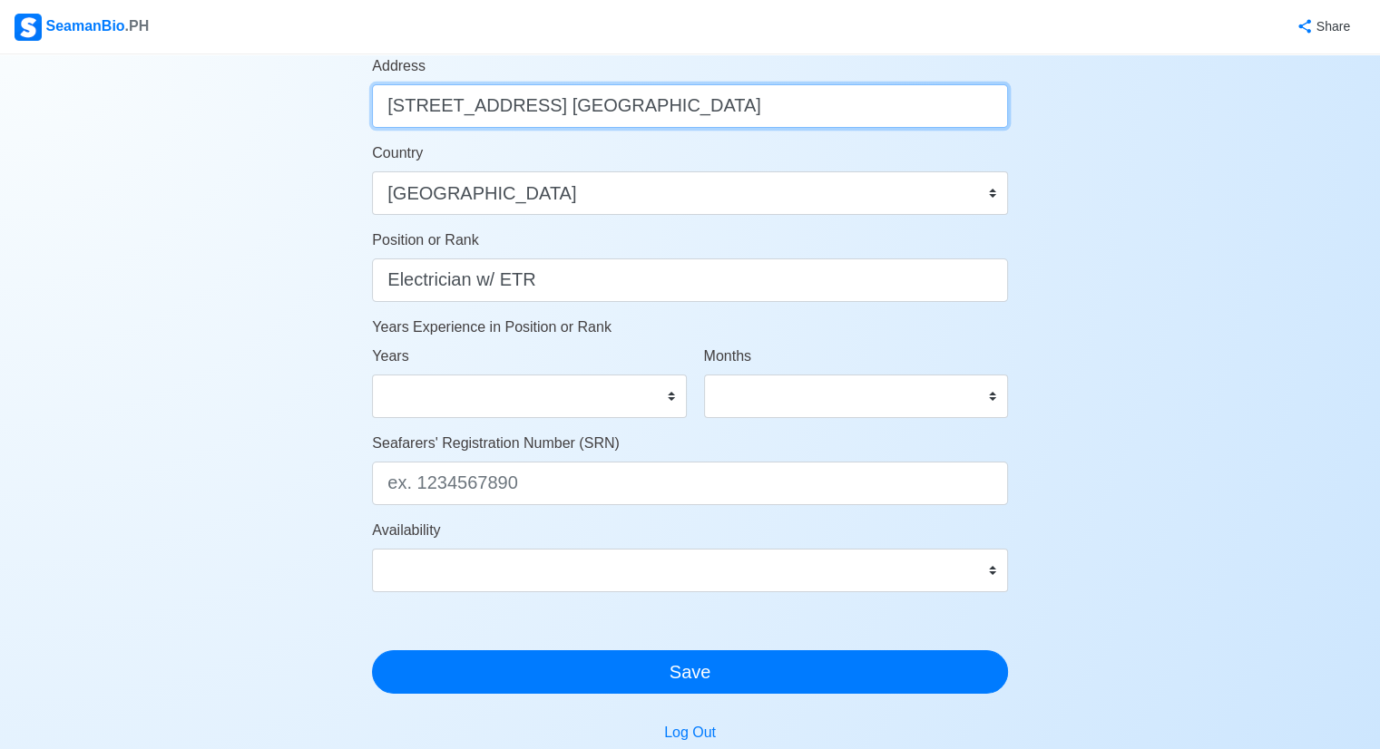
scroll to position [817, 0]
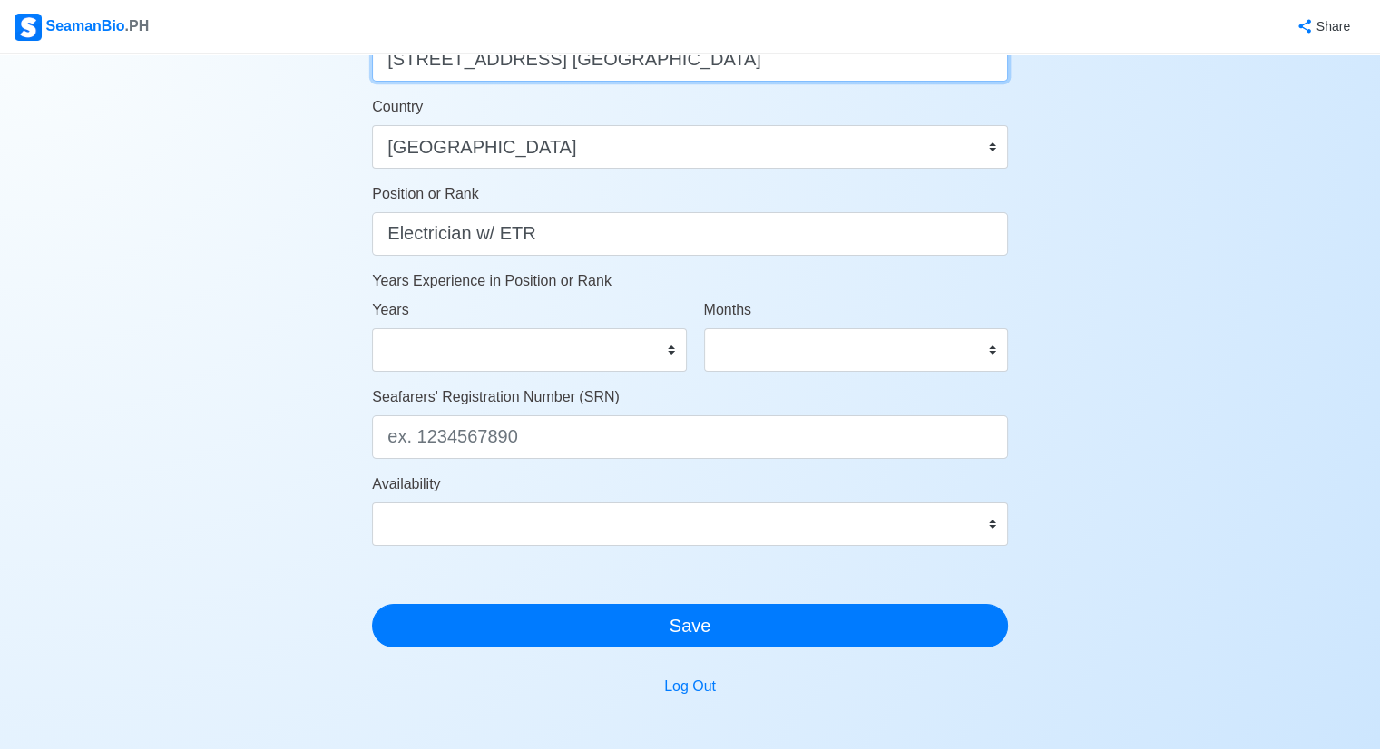
type input "216 unit bldg. f NHA Camarin Caloocan City"
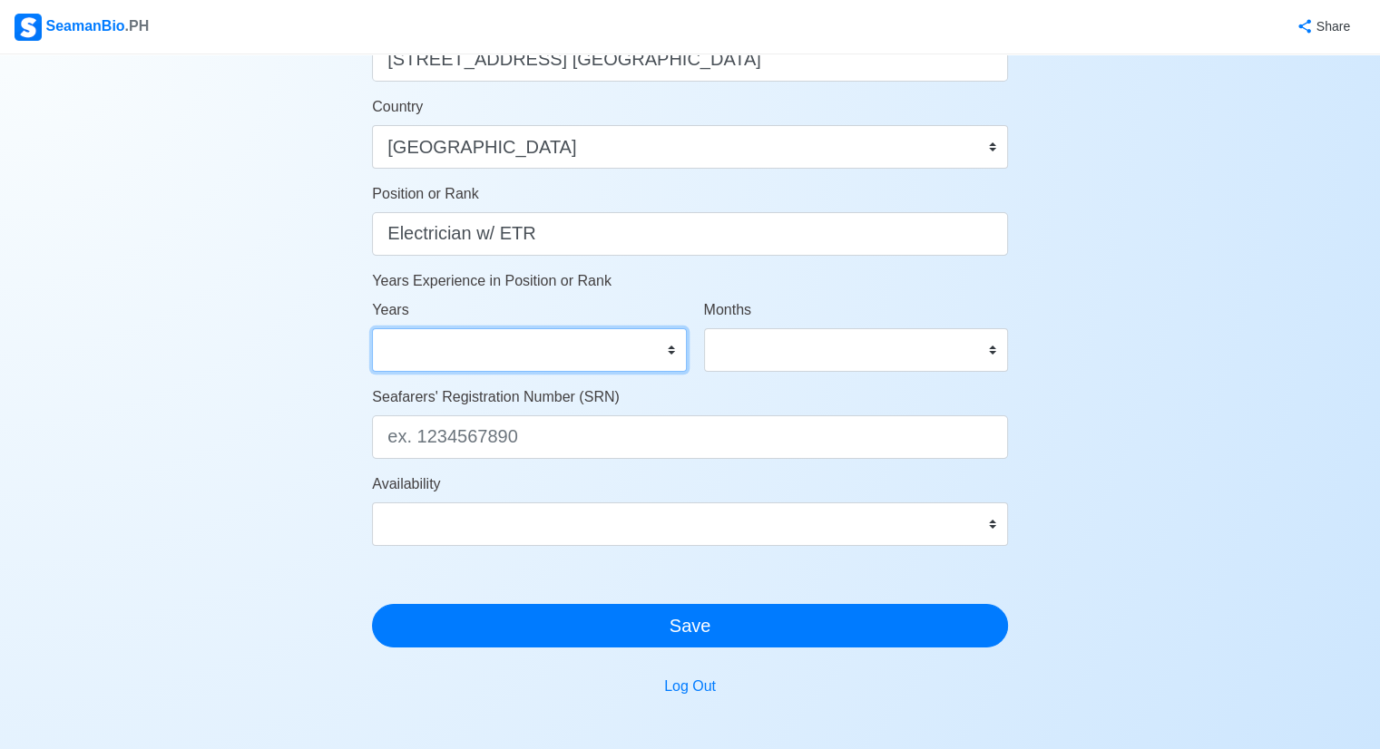
click at [674, 351] on select "0 1 2 3 4 5 6 7 8 9 10 11 12 13 14 15 16 17 18 19 20 21 22 23 24 25 26 27 28 29…" at bounding box center [529, 350] width 314 height 44
select select "3"
click at [372, 328] on select "0 1 2 3 4 5 6 7 8 9 10 11 12 13 14 15 16 17 18 19 20 21 22 23 24 25 26 27 28 29…" at bounding box center [529, 350] width 314 height 44
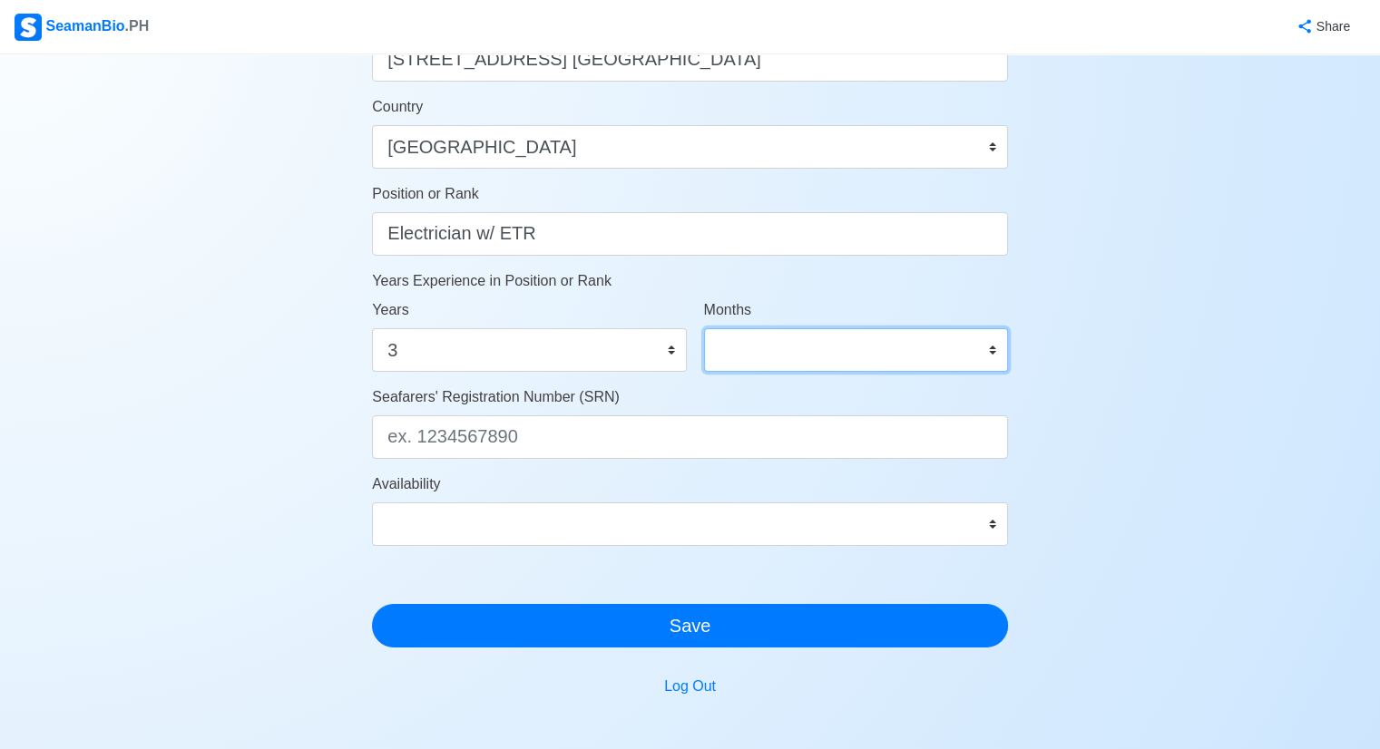
click at [993, 347] on select "0 1 2 3 4 5 6 7 8 9 10 11" at bounding box center [856, 350] width 304 height 44
click at [995, 349] on select "0 1 2 3 4 5 6 7 8 9 10 11" at bounding box center [856, 350] width 304 height 44
click at [994, 351] on select "0 1 2 3 4 5 6 7 8 9 10 11" at bounding box center [856, 350] width 304 height 44
click at [991, 349] on select "0 1 2 3 4 5 6 7 8 9 10 11" at bounding box center [856, 350] width 304 height 44
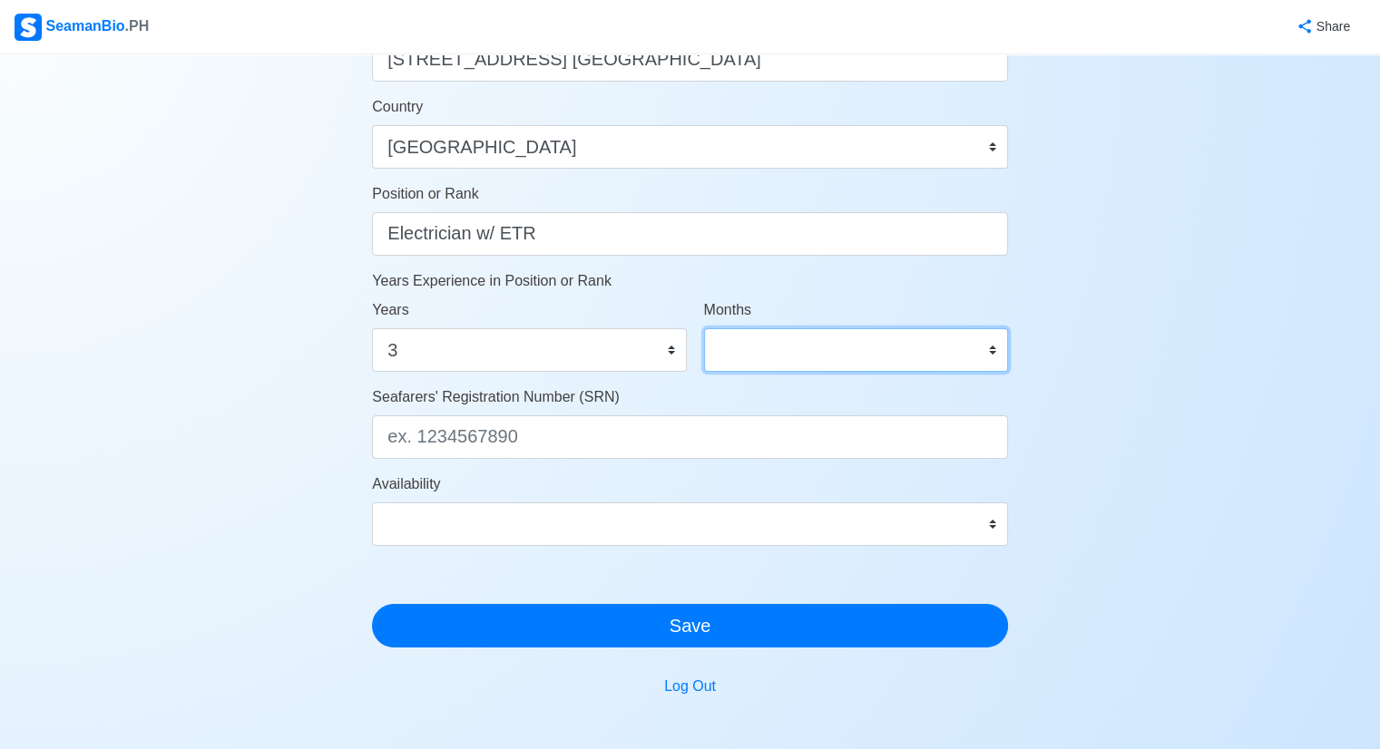
click at [988, 349] on select "0 1 2 3 4 5 6 7 8 9 10 11" at bounding box center [856, 350] width 304 height 44
click at [850, 355] on select "0 1 2 3 4 5 6 7 8 9 10 11" at bounding box center [856, 350] width 304 height 44
select select "2"
click at [704, 328] on select "0 1 2 3 4 5 6 7 8 9 10 11" at bounding box center [856, 350] width 304 height 44
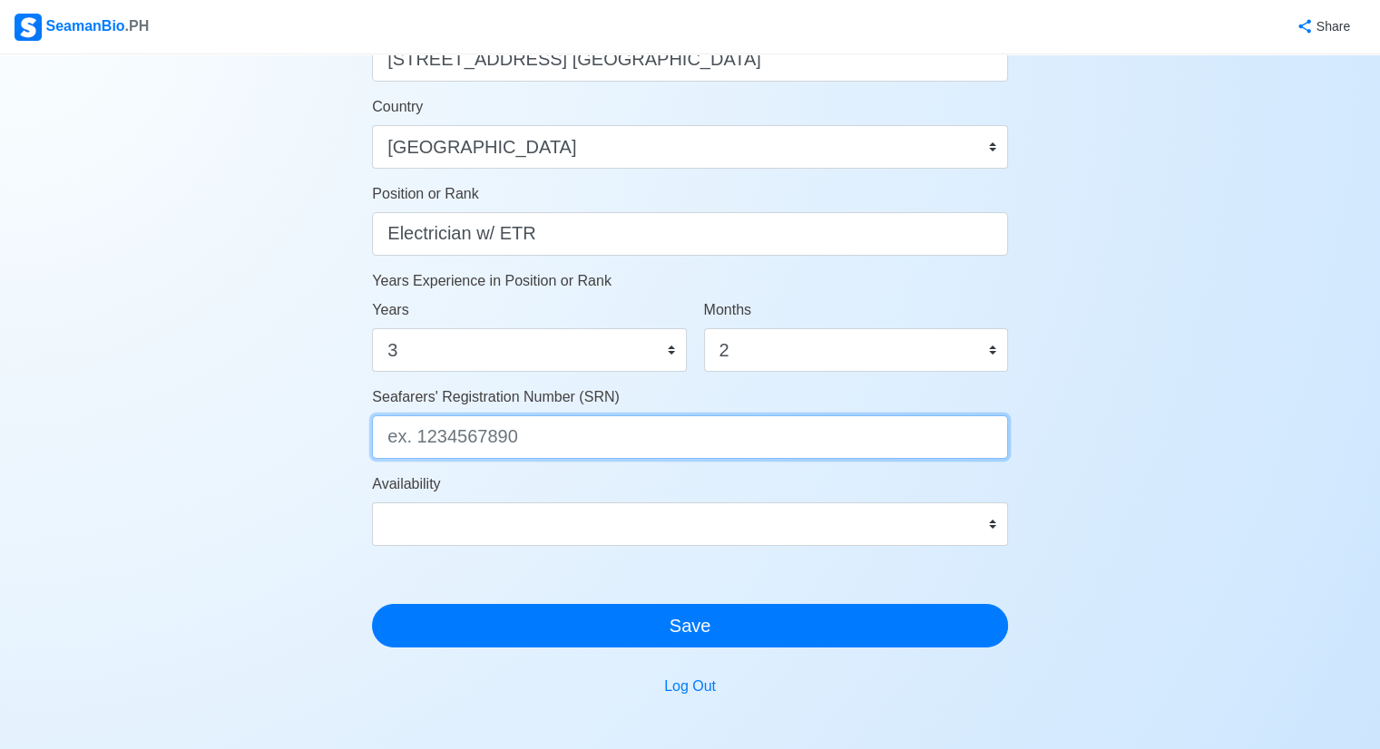
click at [559, 436] on input "Seafarers' Registration Number (SRN)" at bounding box center [690, 438] width 636 height 44
type input "9010240104"
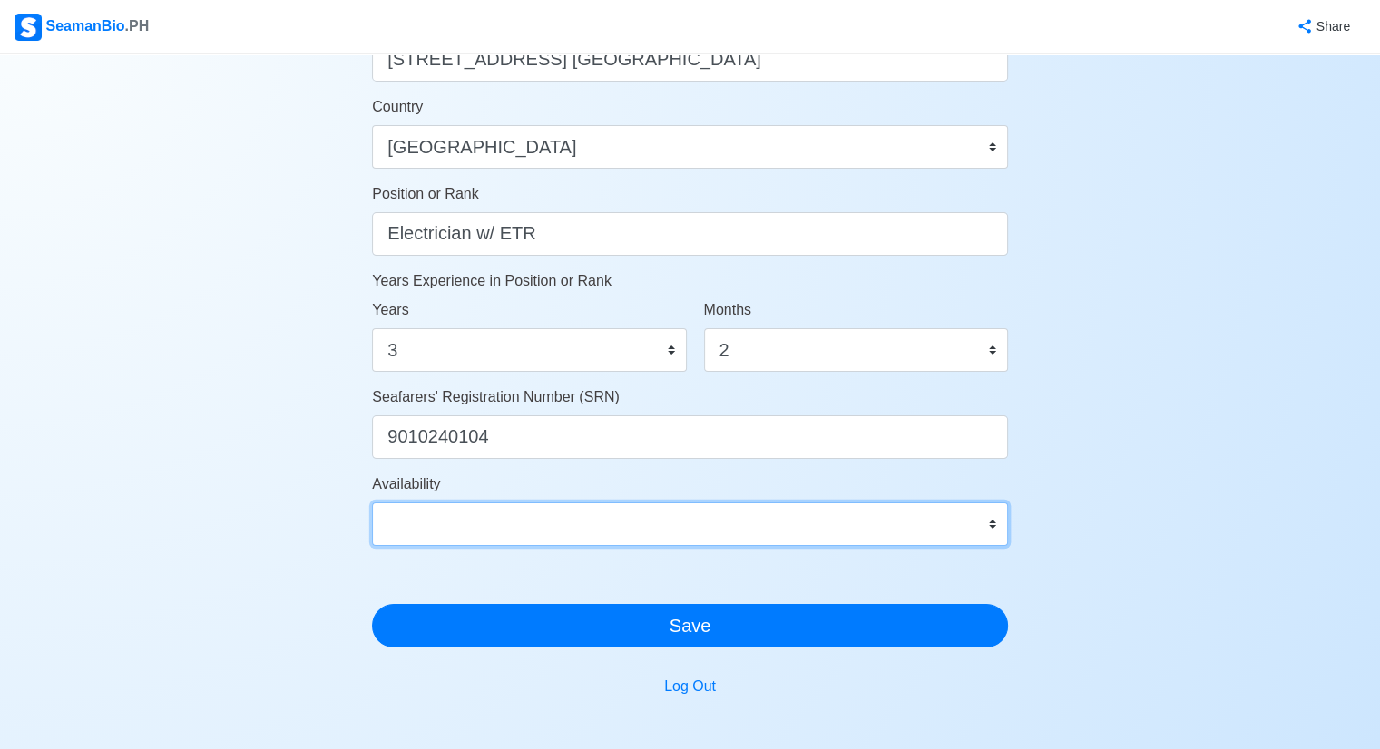
click at [988, 521] on select "Immediate Oct 2025 Nov 2025 Dec 2025 Jan 2026 Feb 2026 Mar 2026 Apr 2026 May 20…" at bounding box center [690, 525] width 636 height 44
select select "4102416000000"
click at [372, 503] on select "Immediate Oct 2025 Nov 2025 Dec 2025 Jan 2026 Feb 2026 Mar 2026 Apr 2026 May 20…" at bounding box center [690, 525] width 636 height 44
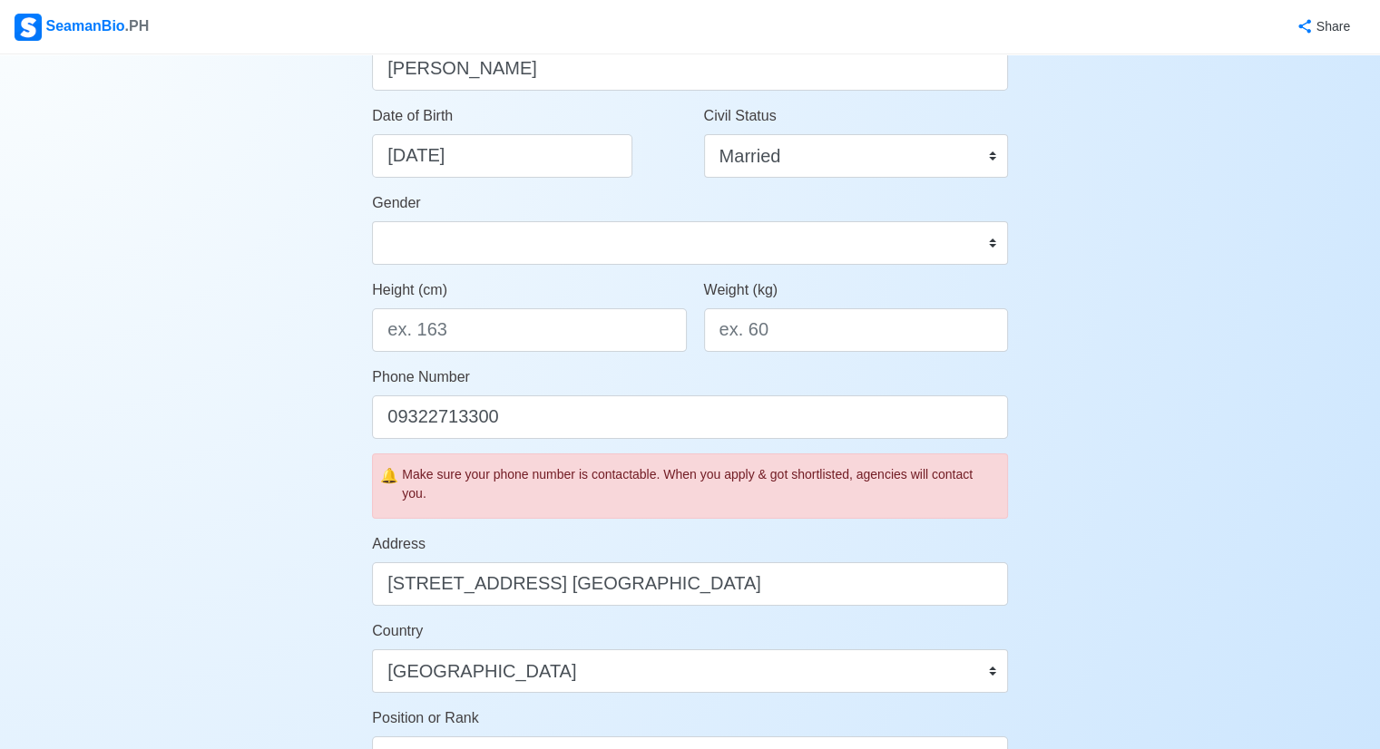
scroll to position [181, 0]
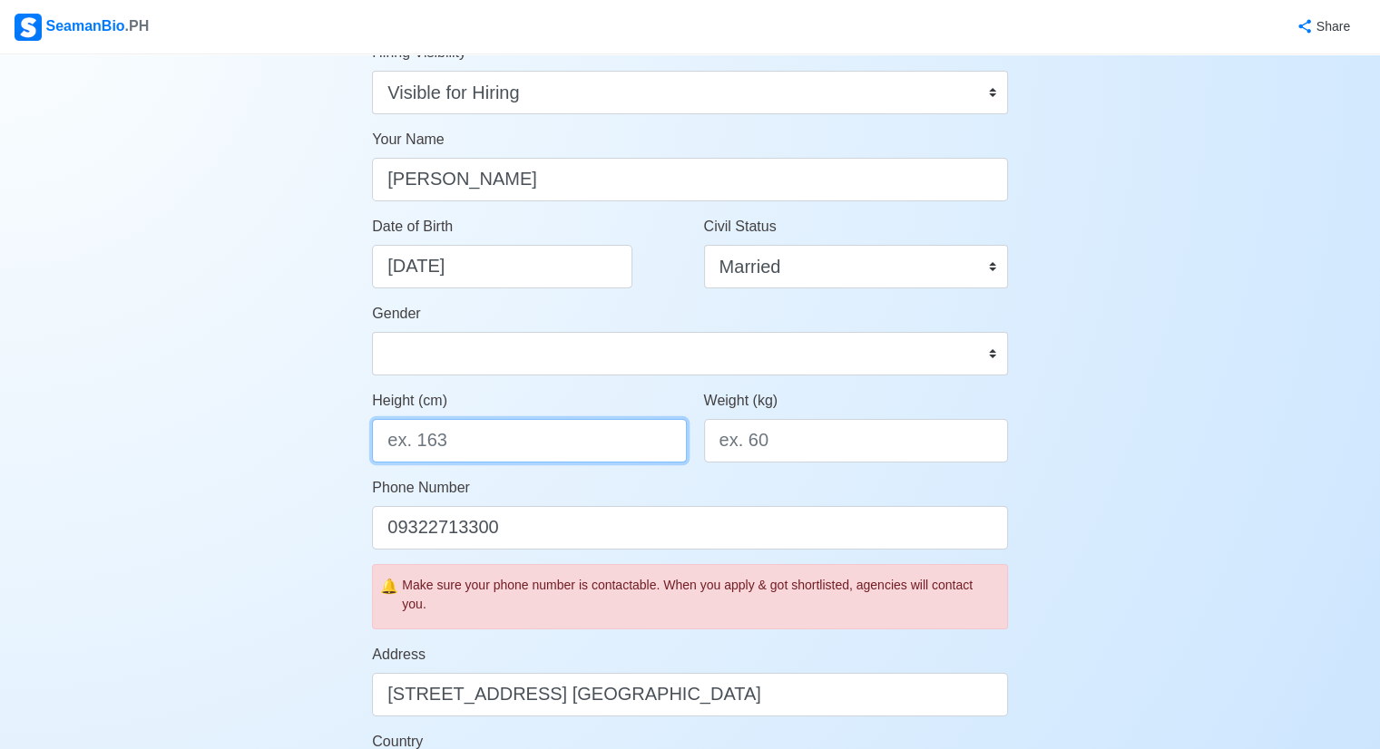
click at [543, 453] on input "Height (cm)" at bounding box center [529, 441] width 314 height 44
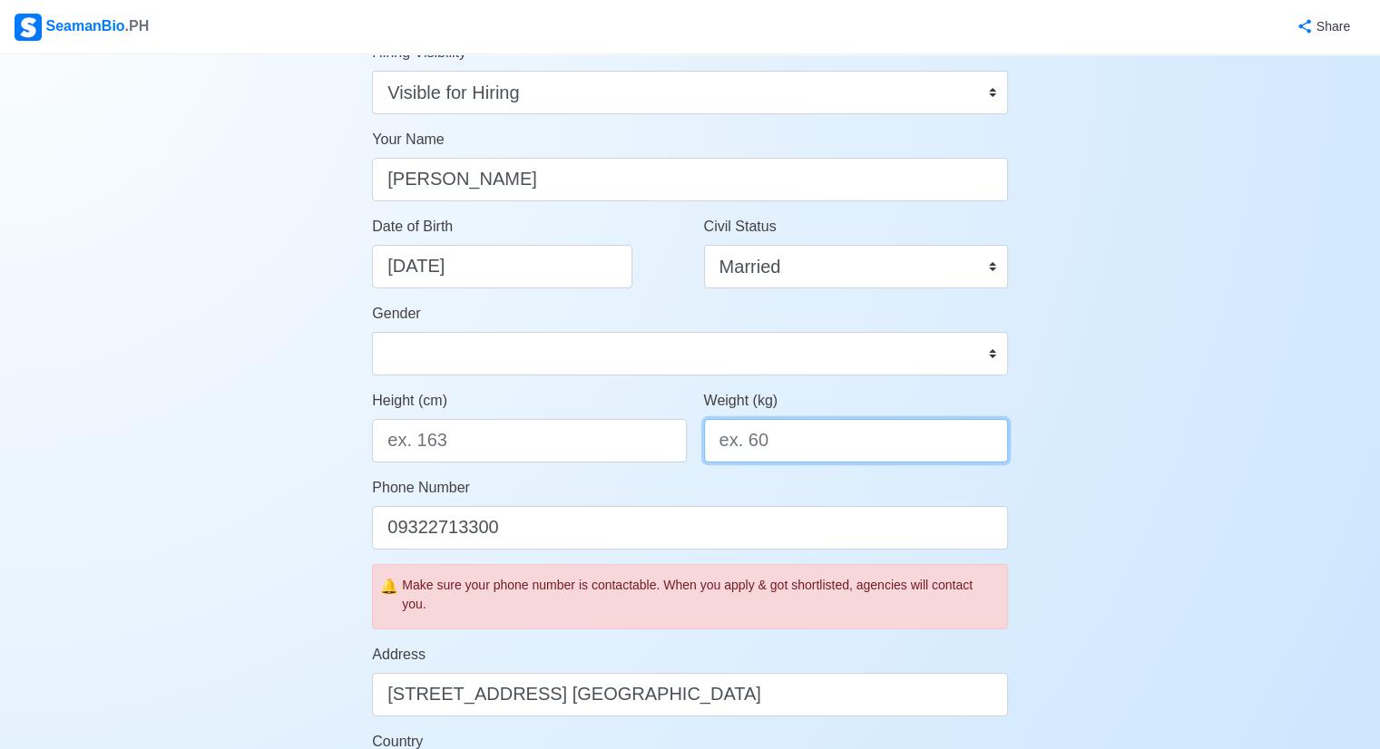
click at [787, 447] on input "Weight (kg)" at bounding box center [856, 441] width 304 height 44
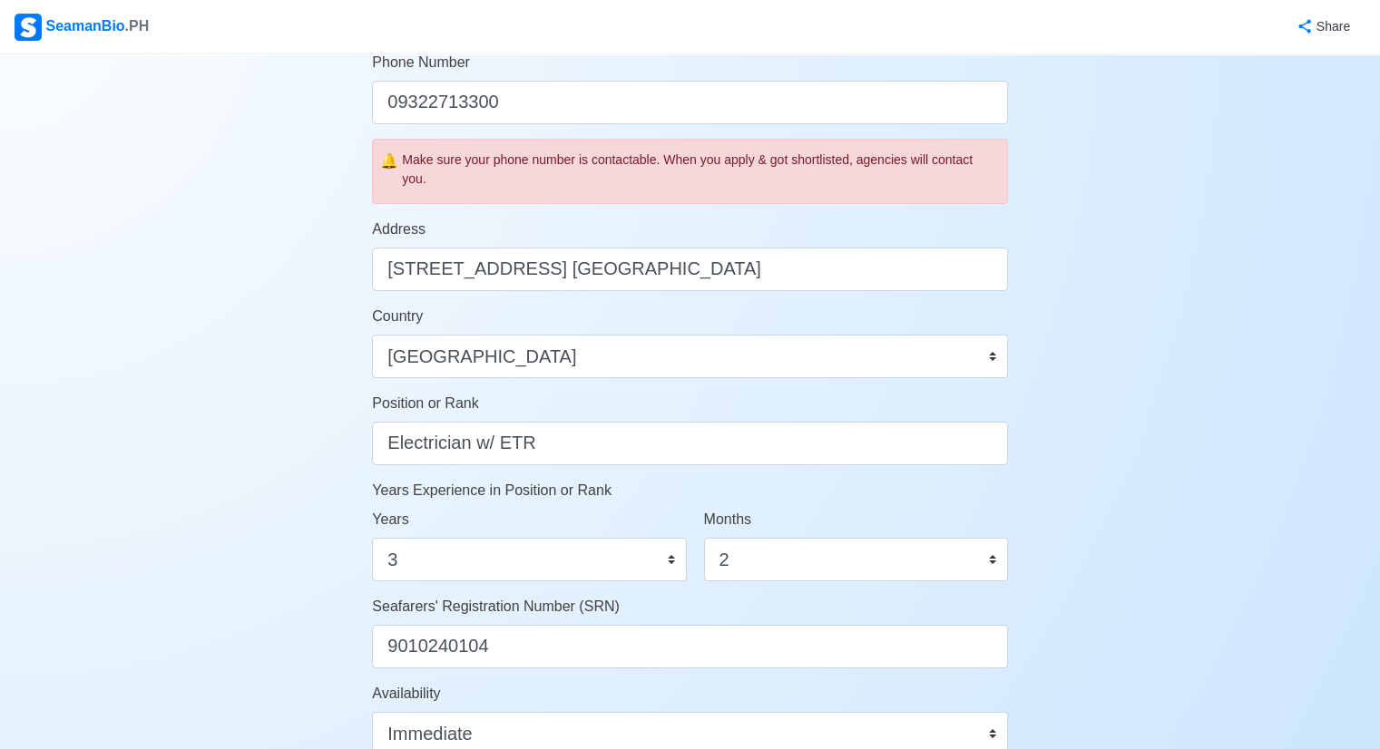
scroll to position [272, 0]
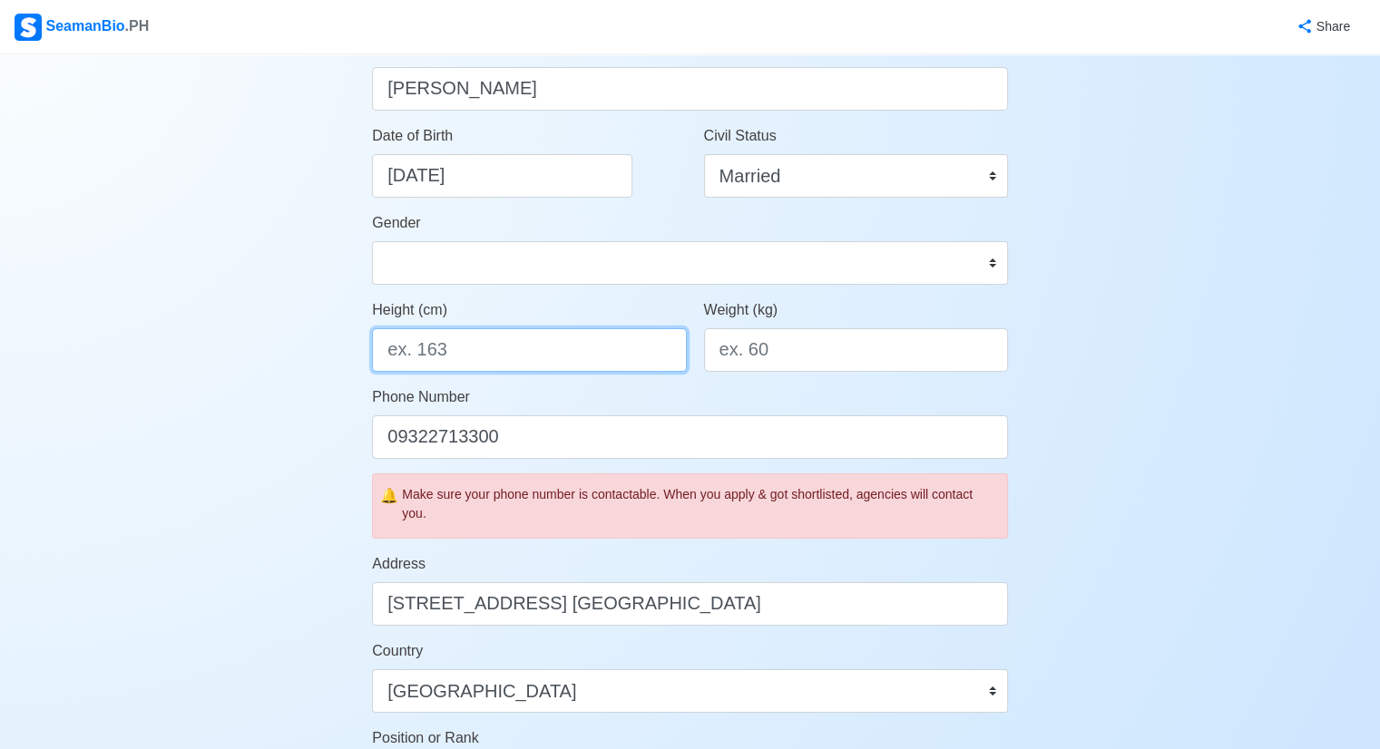
click at [514, 344] on input "Height (cm)" at bounding box center [529, 350] width 314 height 44
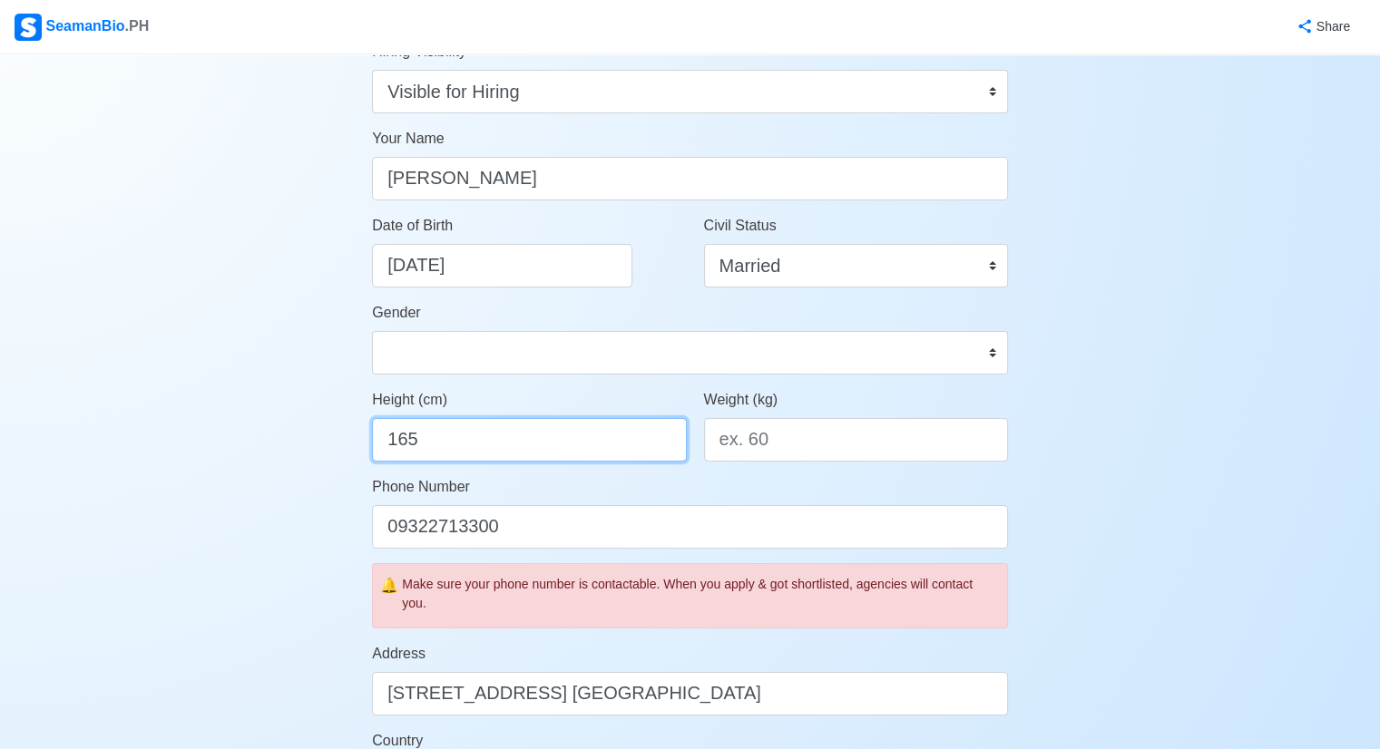
scroll to position [0, 0]
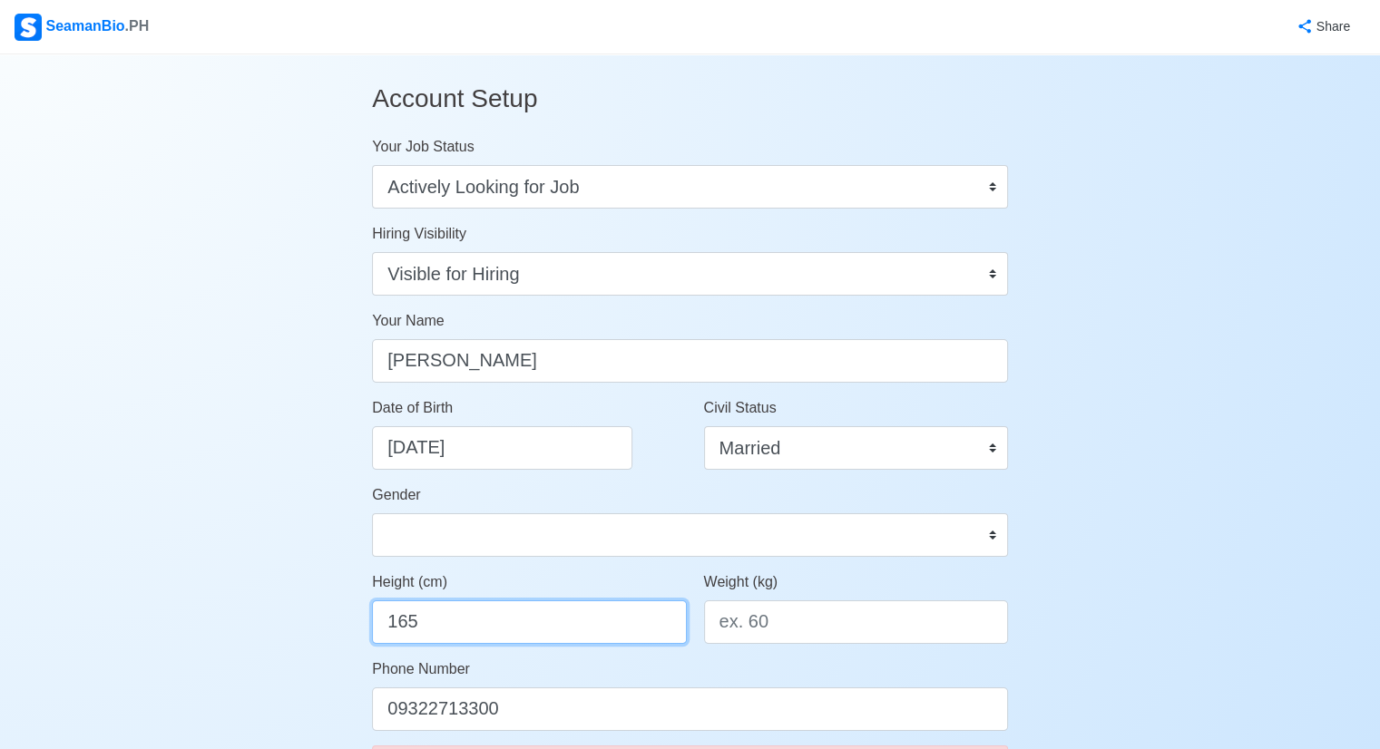
type input "165"
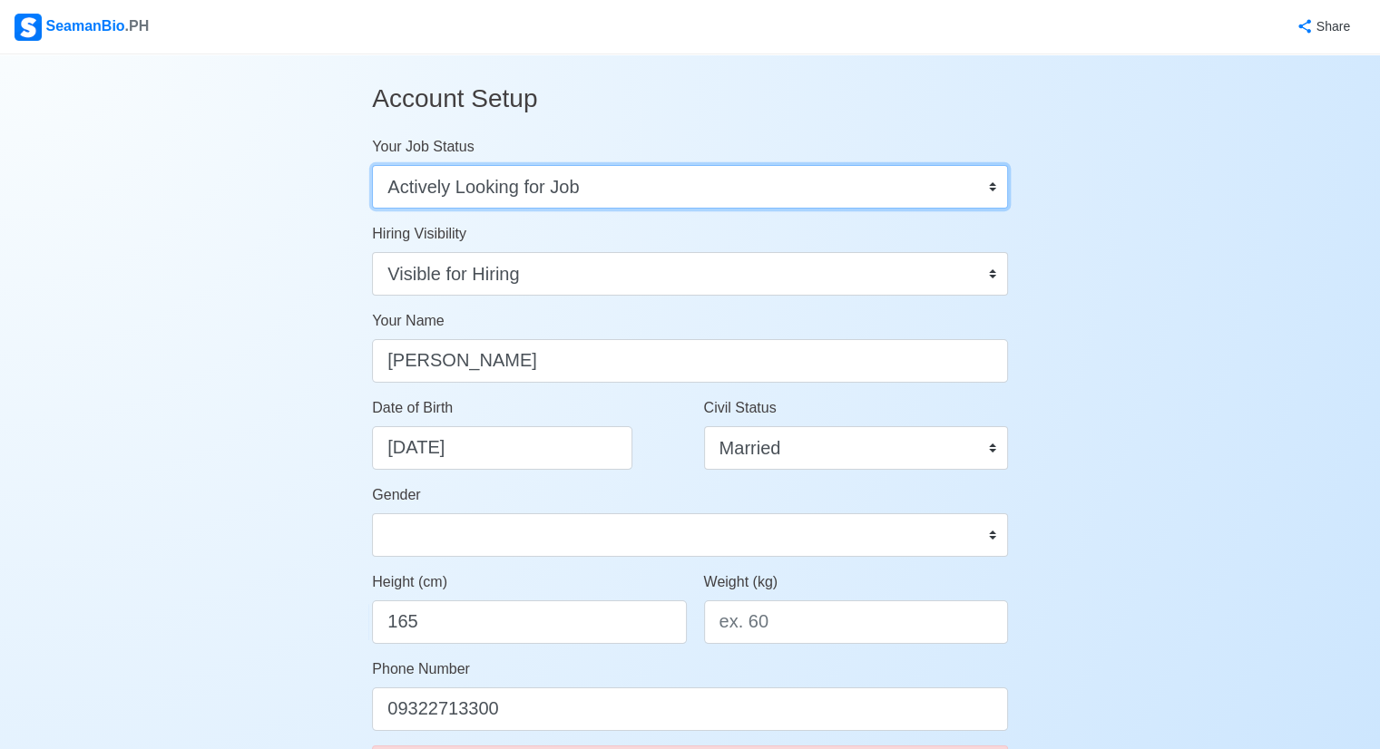
click at [994, 181] on select "Onboard Actively Looking for Job Not Looking for Job" at bounding box center [690, 187] width 636 height 44
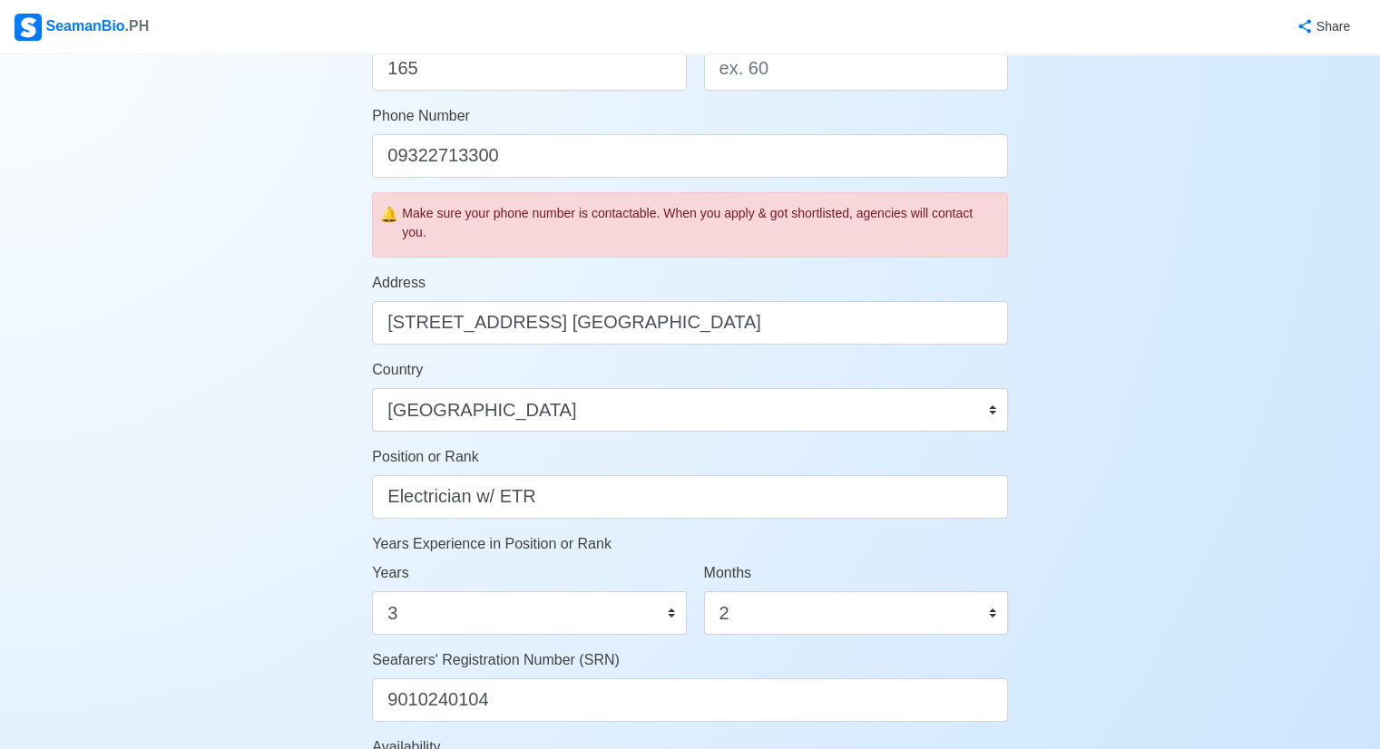
scroll to position [544, 0]
